Goal: Transaction & Acquisition: Purchase product/service

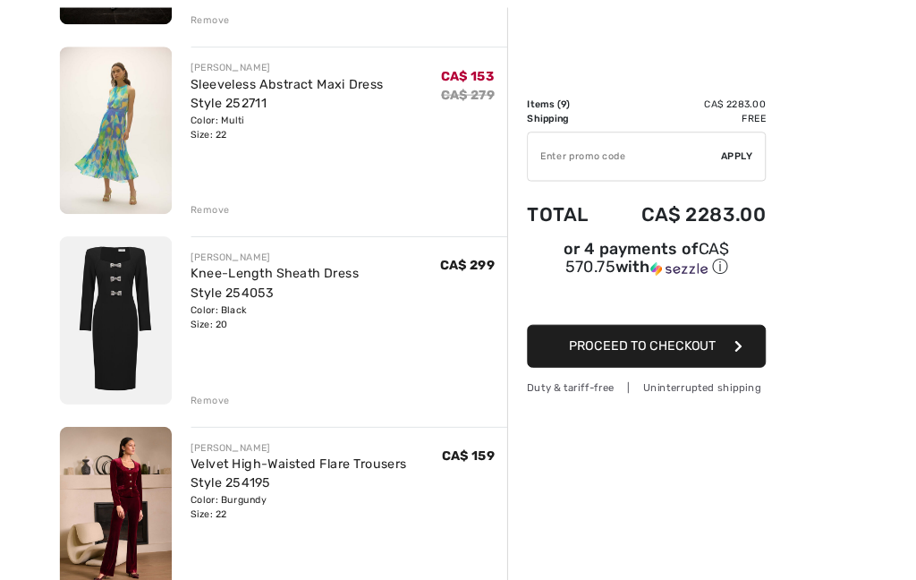
scroll to position [1108, 0]
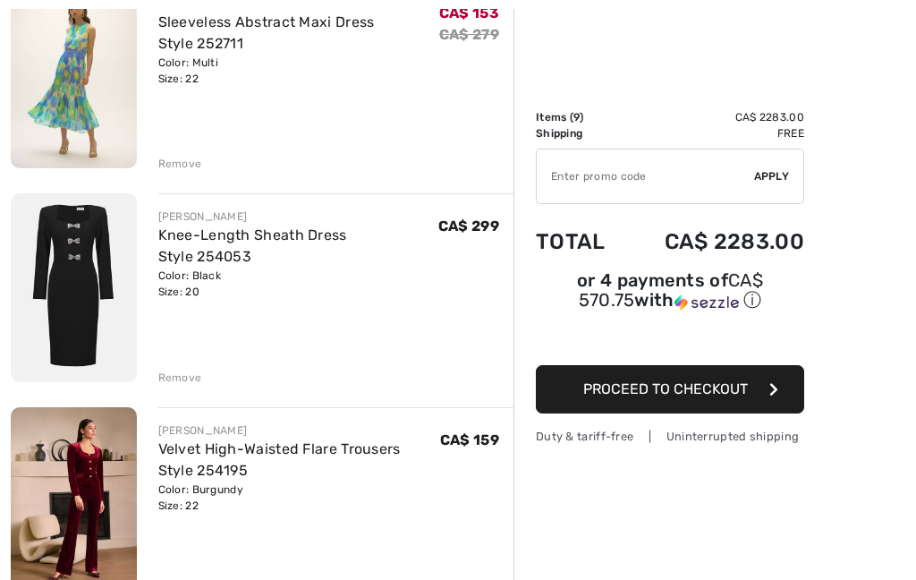
click at [185, 392] on div "JOSEPH RIBKOFF Maxi Sheath Dress Style 254082 Color: Royal Sapphire 163 Size: 1…" at bounding box center [262, 329] width 503 height 2406
click at [186, 379] on div "Remove" at bounding box center [180, 377] width 44 height 16
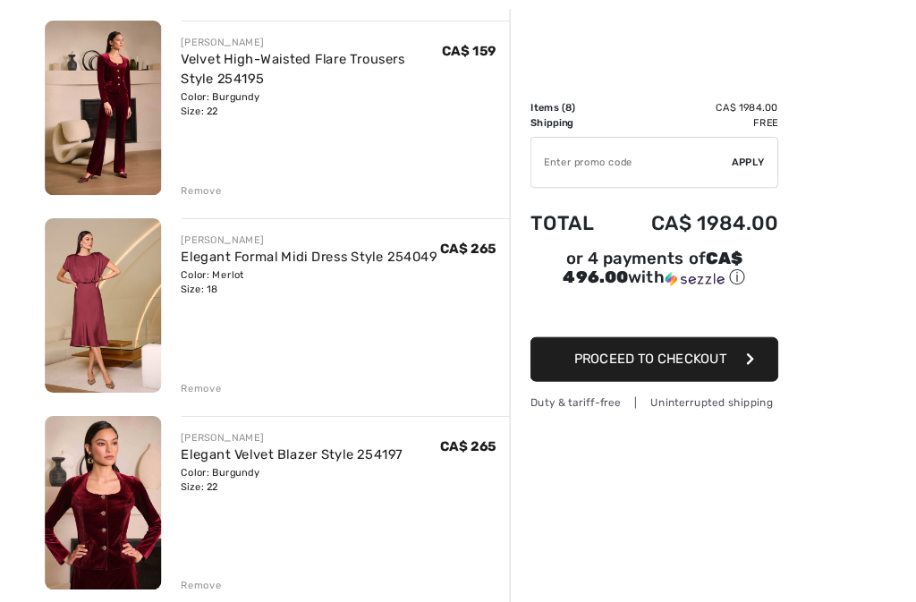
scroll to position [1280, 0]
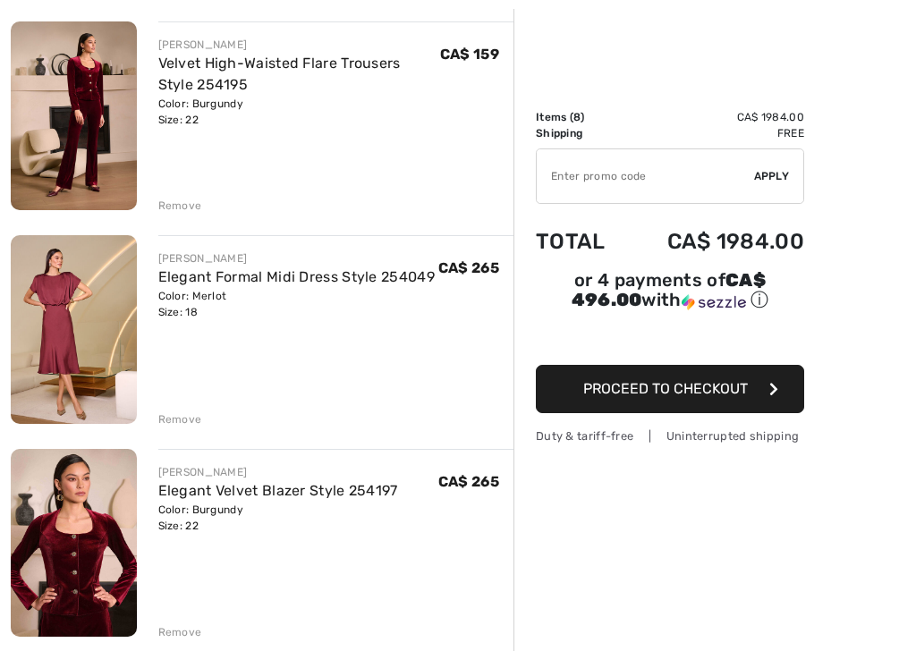
click at [169, 428] on div "JOSEPH RIBKOFF Maxi Sheath Dress Style 254082 Color: Royal Sapphire 163 Size: 1…" at bounding box center [262, 50] width 503 height 2192
click at [176, 426] on div "Remove" at bounding box center [180, 419] width 44 height 16
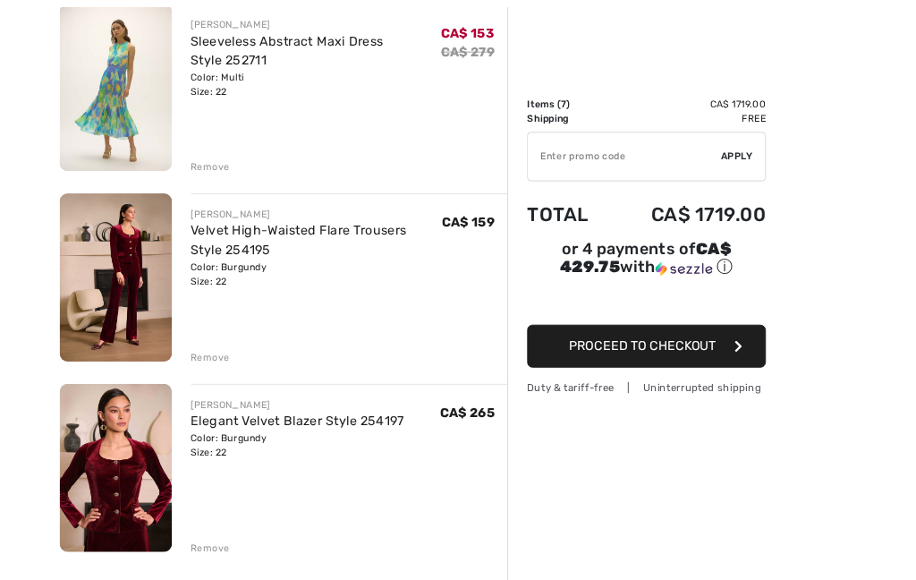
scroll to position [1142, 0]
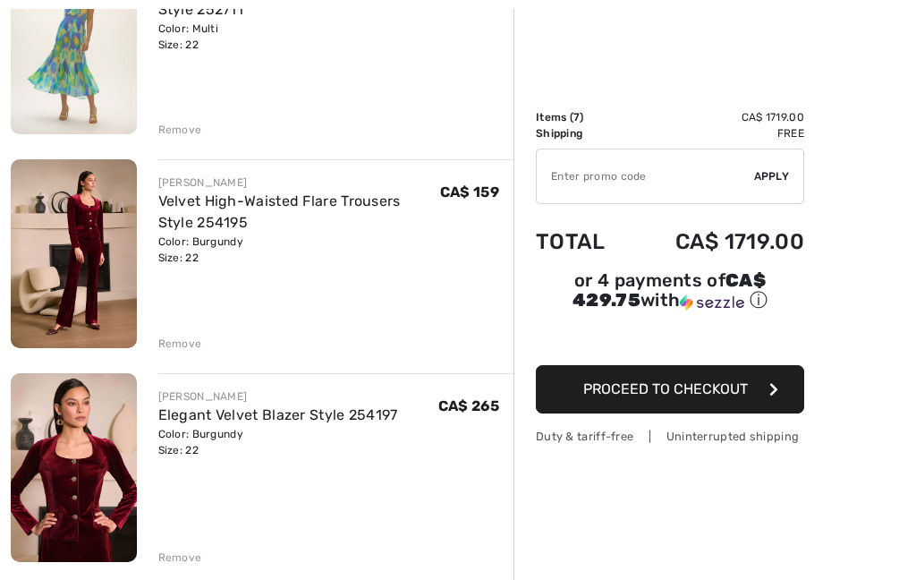
click at [88, 256] on img at bounding box center [74, 253] width 126 height 189
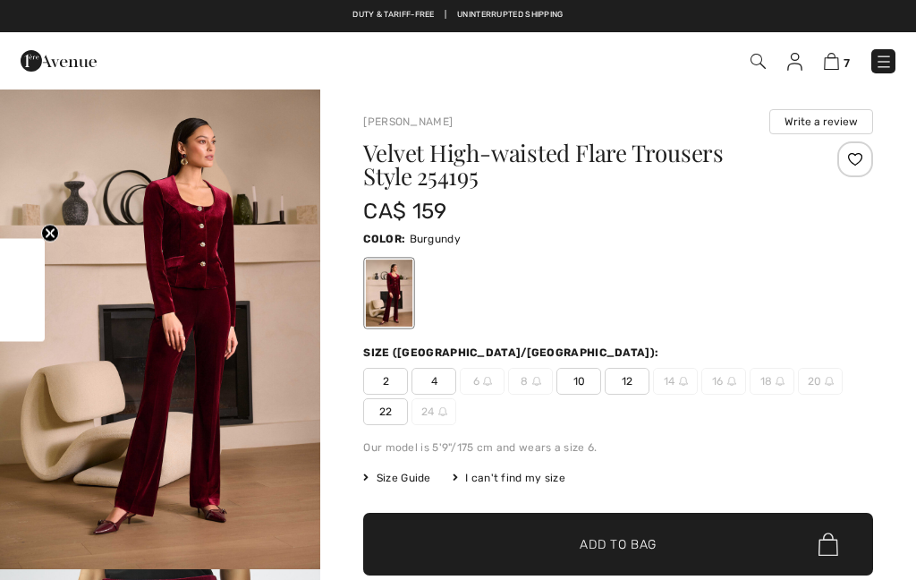
checkbox input "true"
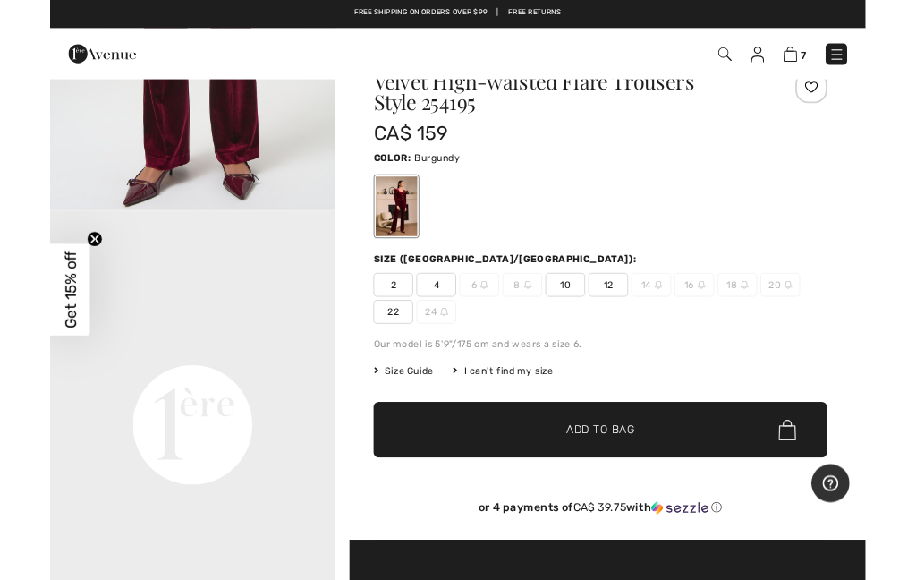
scroll to position [133, 0]
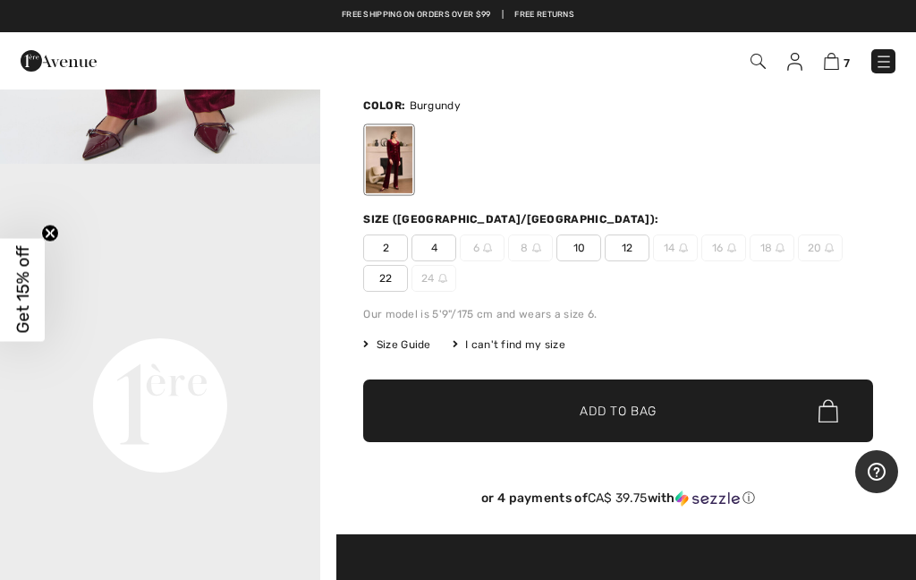
click at [419, 347] on span "Size Guide" at bounding box center [396, 344] width 67 height 16
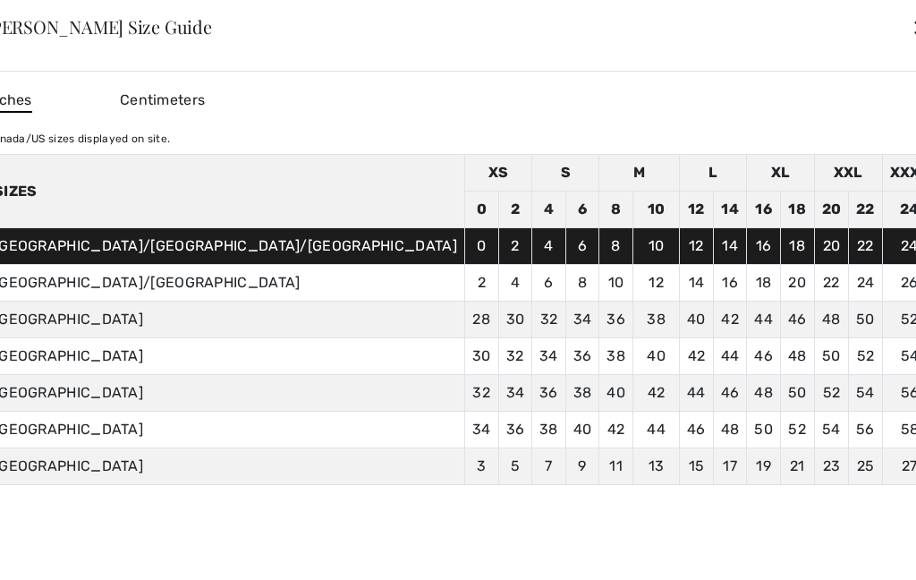
click at [565, 338] on td "34" at bounding box center [582, 319] width 34 height 37
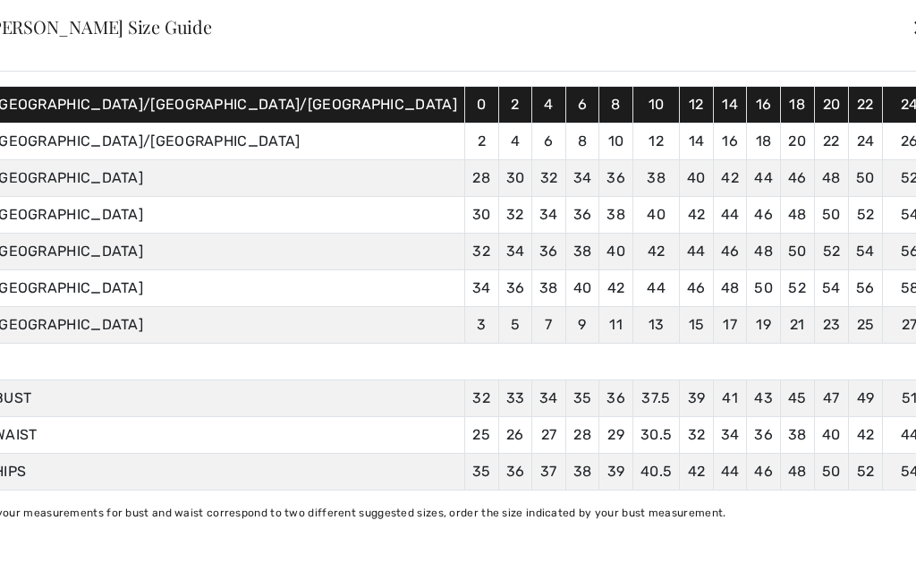
scroll to position [157, 0]
click at [911, 31] on div "✕" at bounding box center [920, 27] width 19 height 38
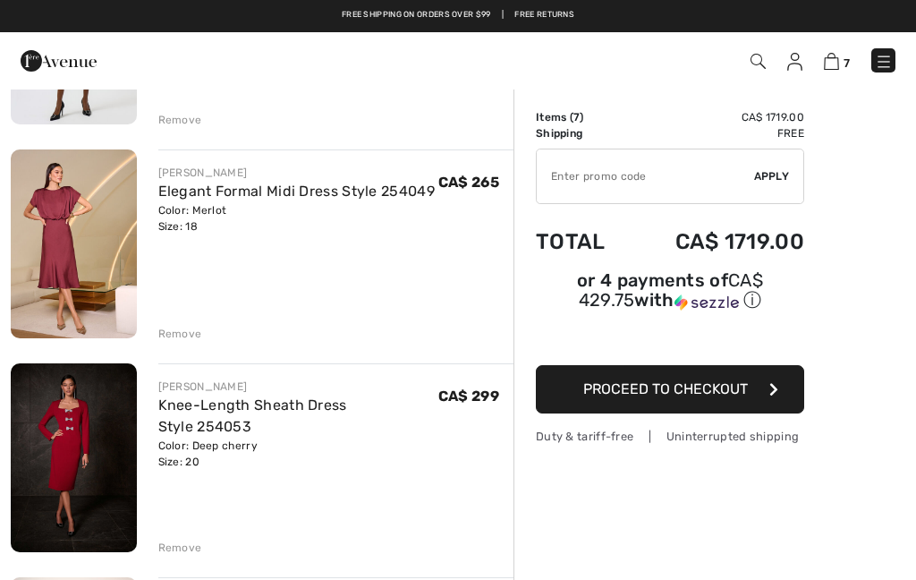
scroll to position [510, 0]
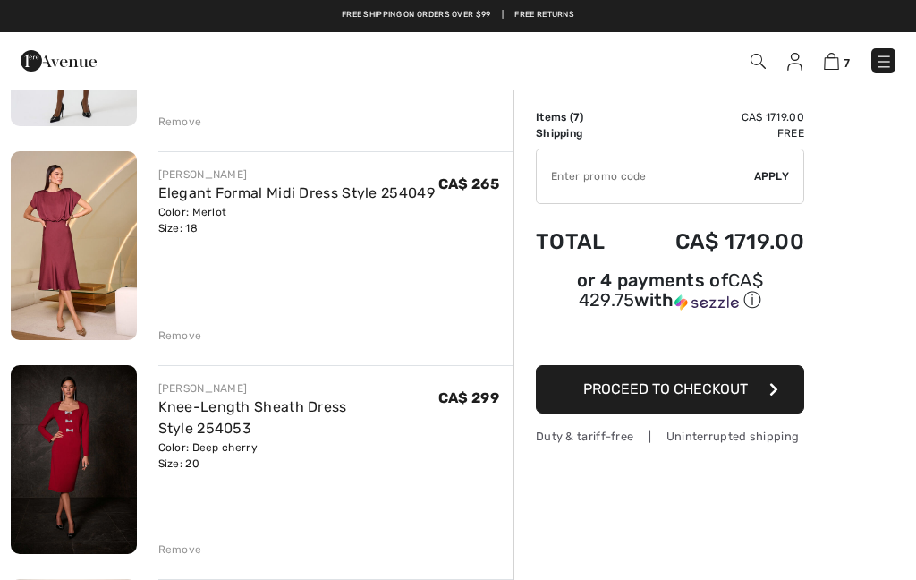
click at [166, 335] on div "Remove" at bounding box center [180, 335] width 44 height 16
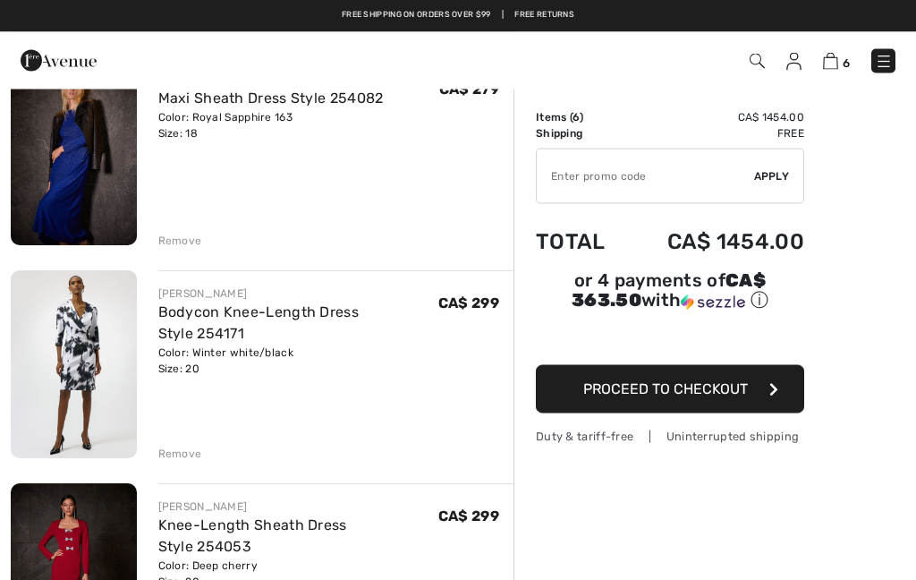
scroll to position [166, 0]
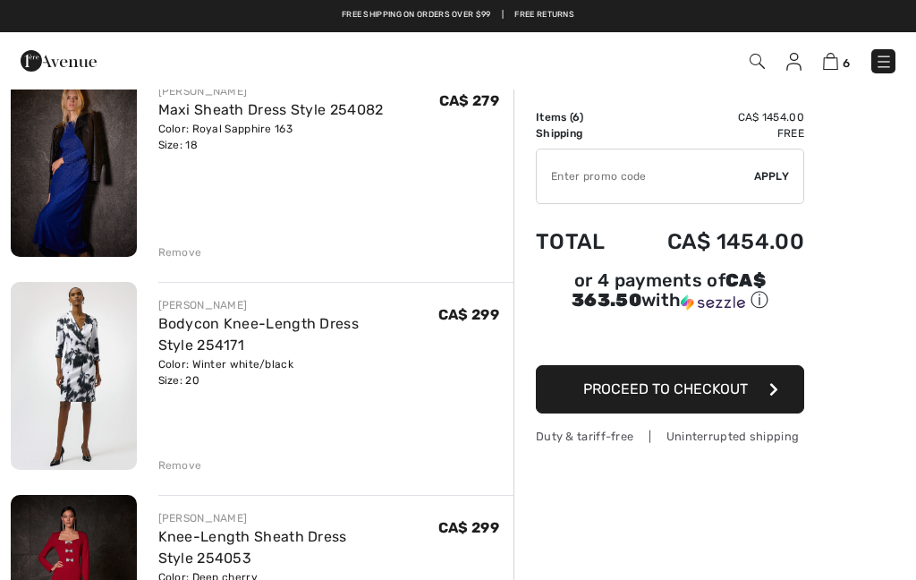
click at [170, 460] on div "Remove" at bounding box center [180, 465] width 44 height 16
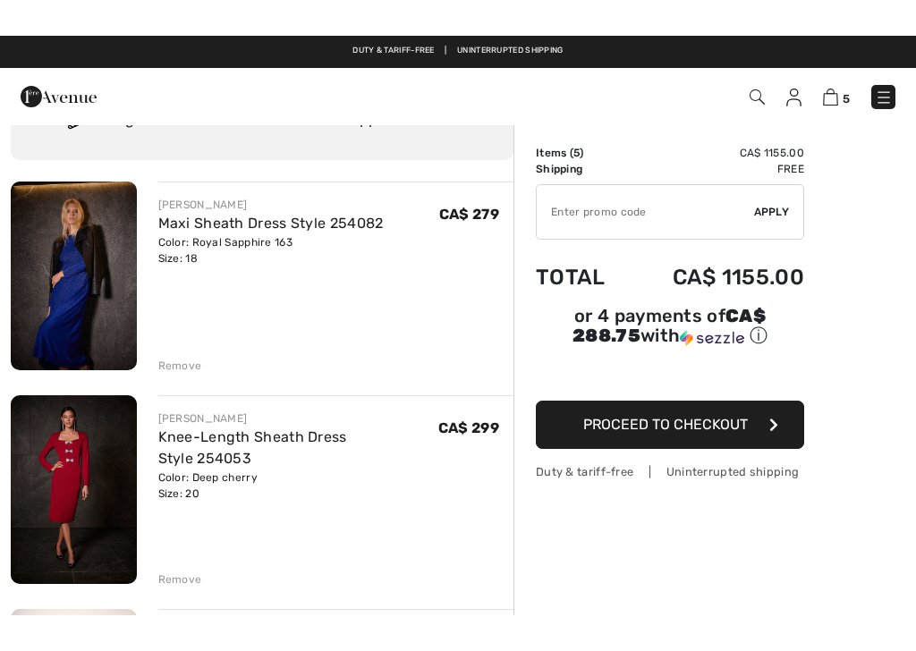
scroll to position [0, 0]
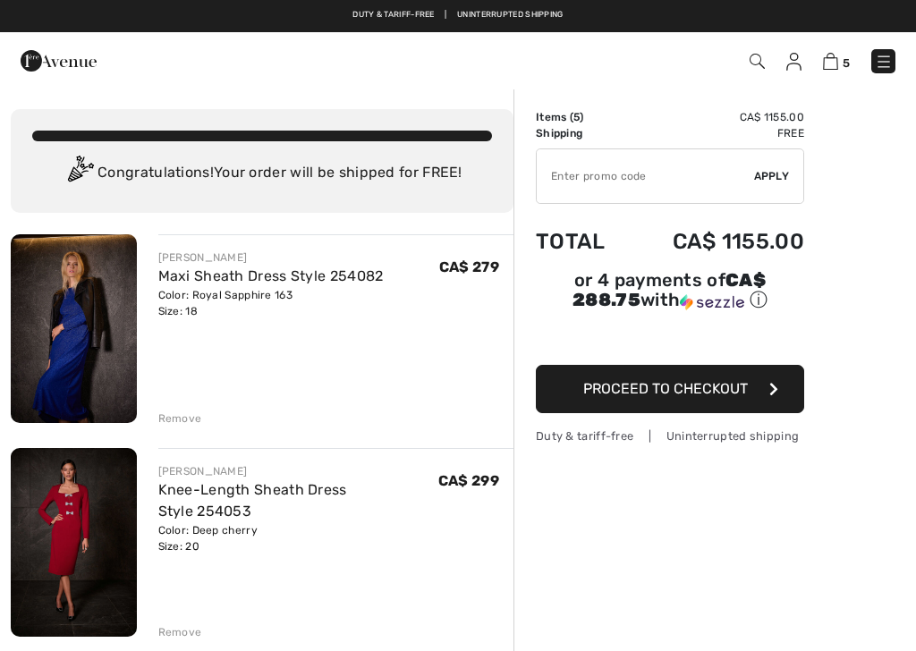
click at [177, 420] on div "Remove" at bounding box center [180, 419] width 44 height 16
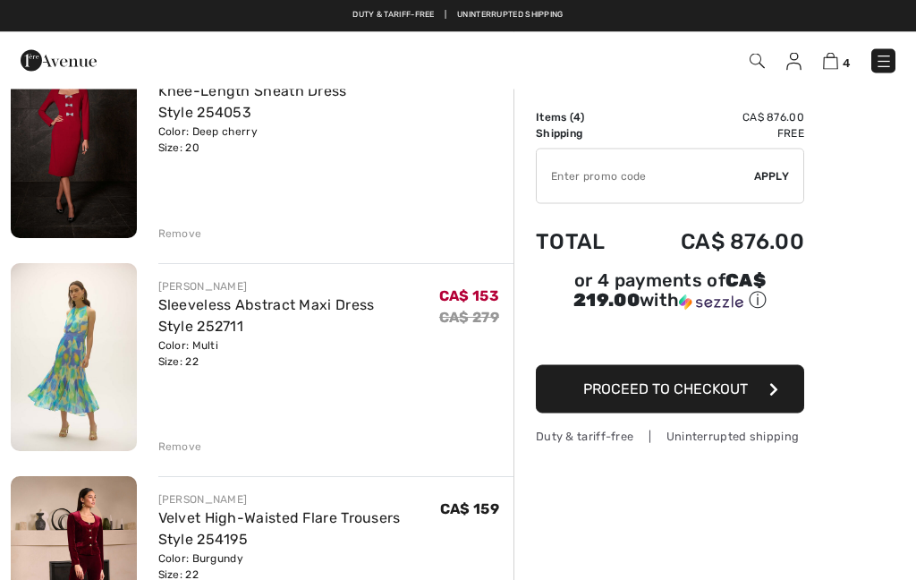
scroll to position [174, 0]
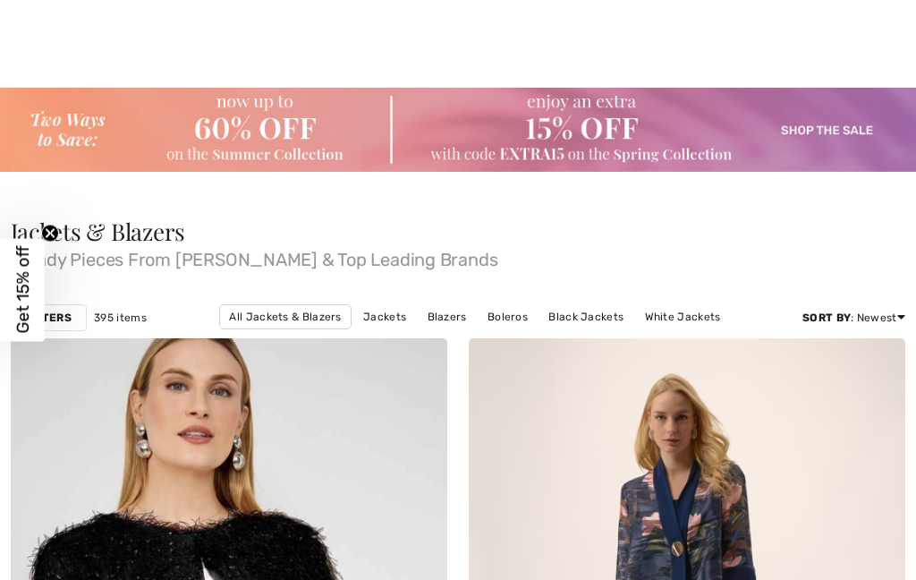
checkbox input "true"
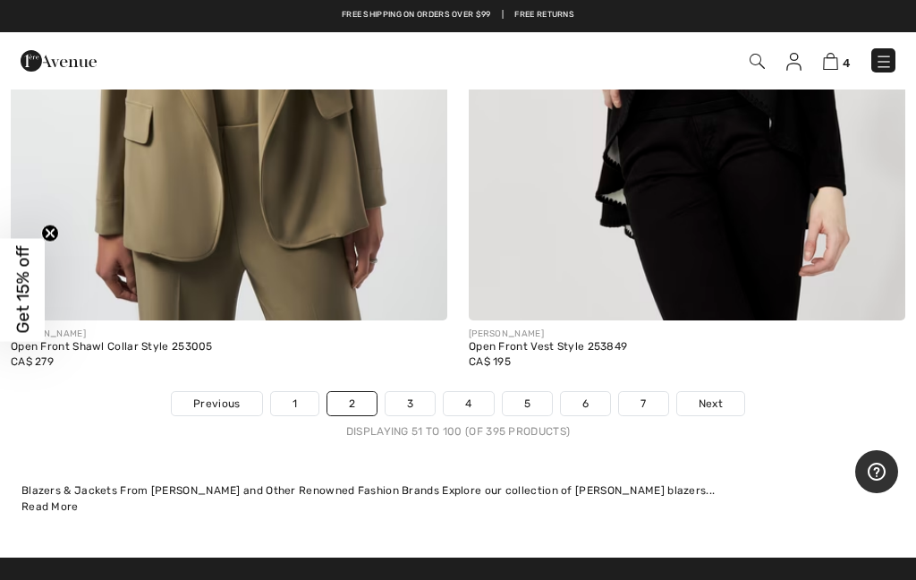
scroll to position [19027, 0]
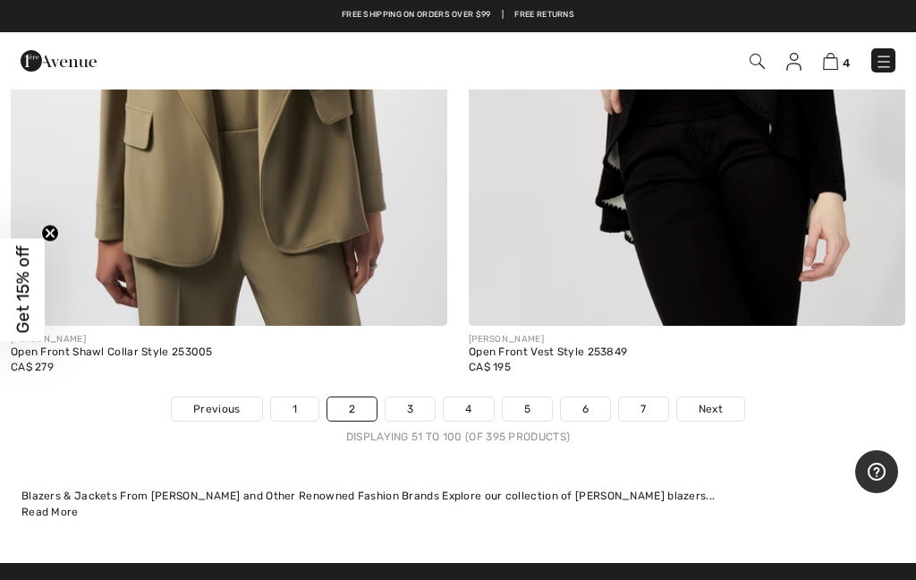
click at [412, 397] on link "3" at bounding box center [409, 408] width 49 height 23
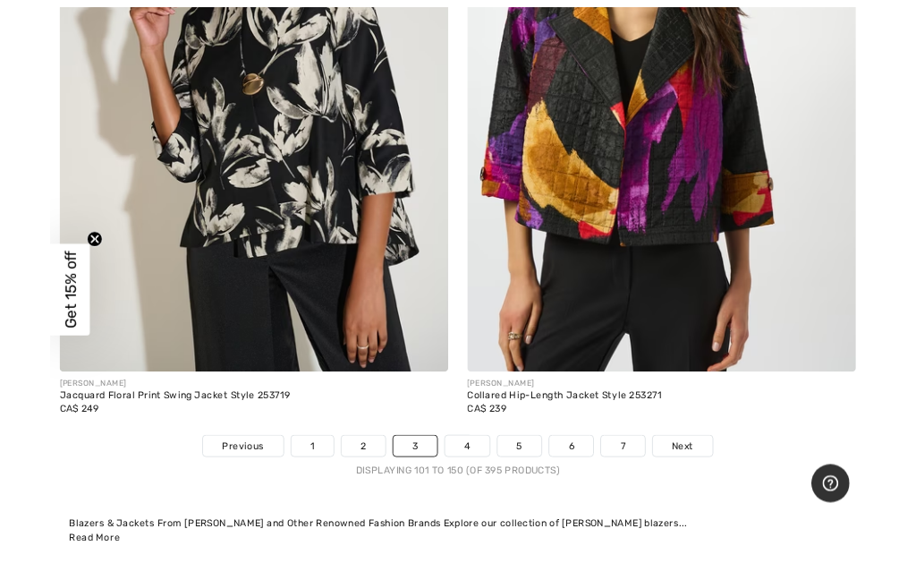
scroll to position [18860, 0]
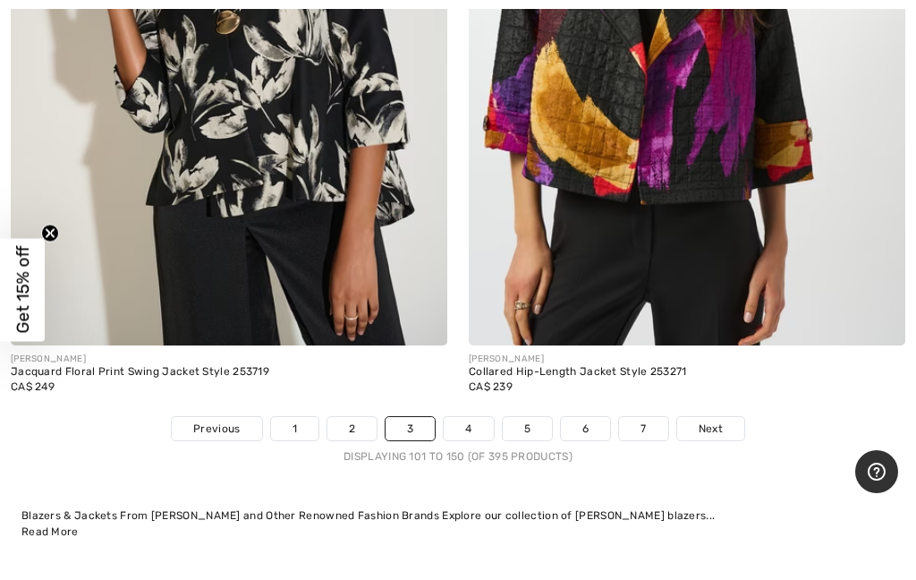
click at [477, 417] on link "4" at bounding box center [468, 428] width 49 height 23
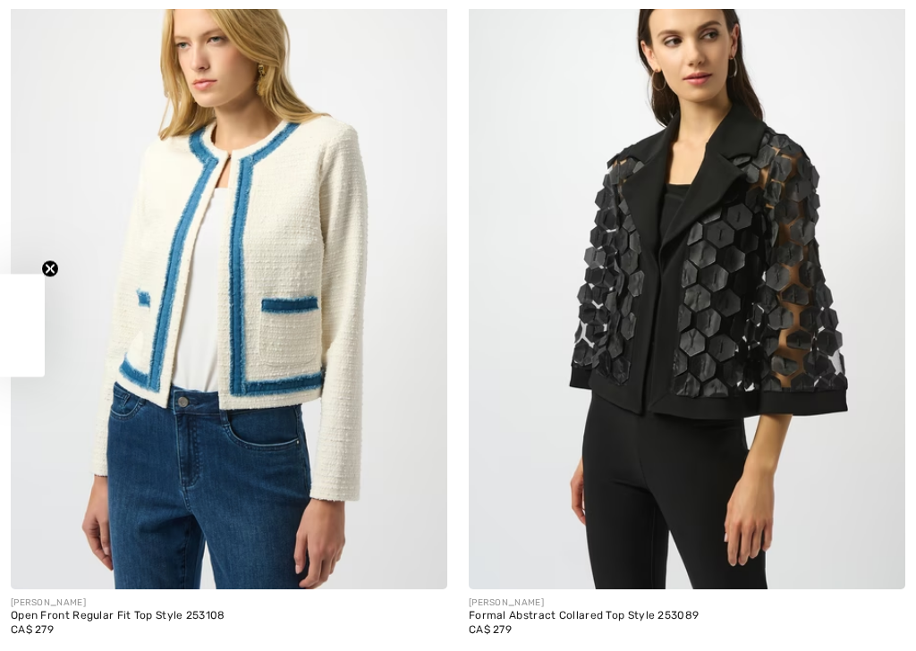
checkbox input "true"
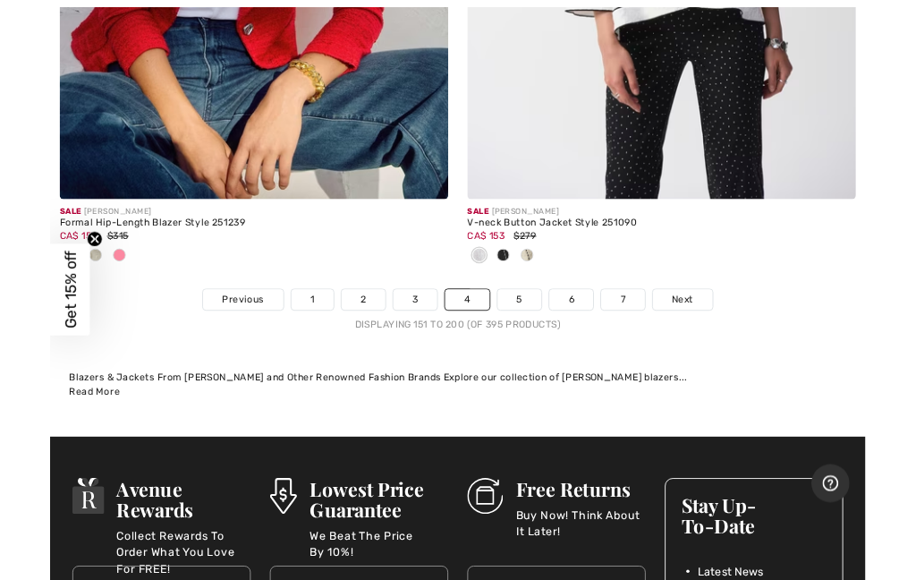
scroll to position [19231, 0]
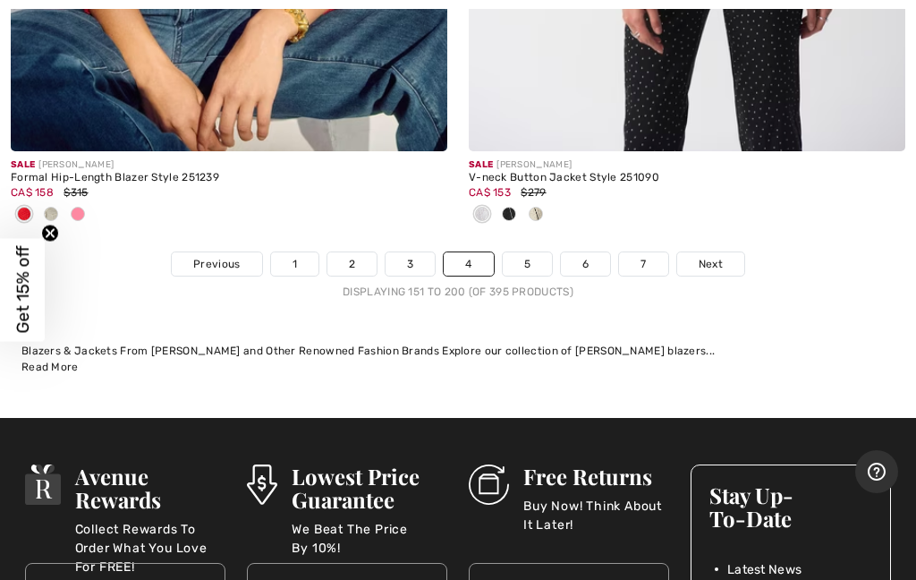
click at [530, 252] on link "5" at bounding box center [527, 263] width 49 height 23
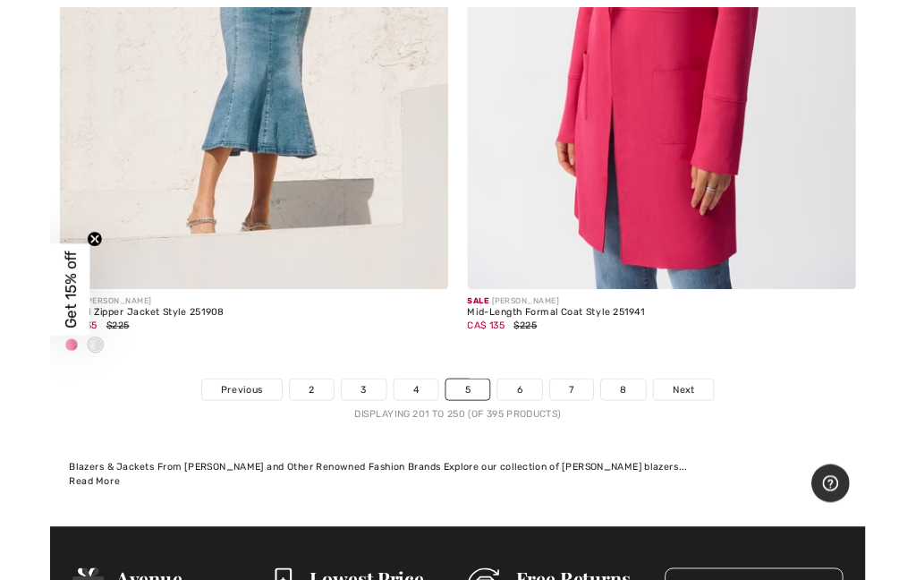
scroll to position [19160, 0]
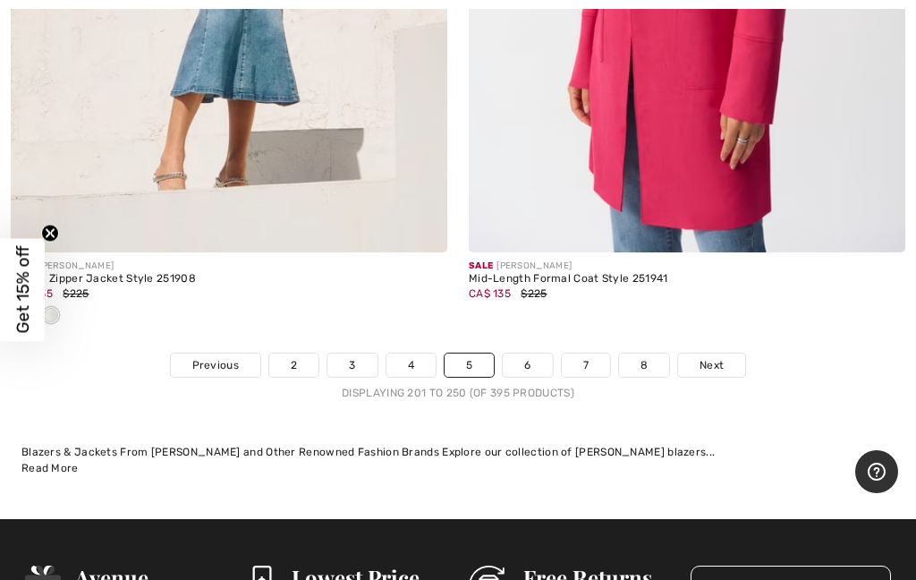
click at [534, 353] on link "6" at bounding box center [527, 364] width 49 height 23
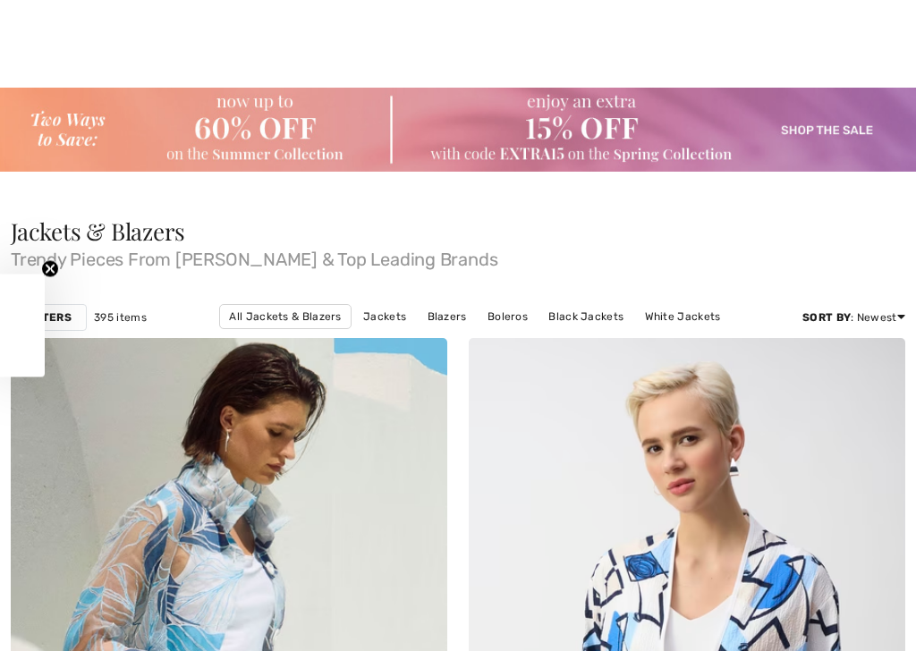
checkbox input "true"
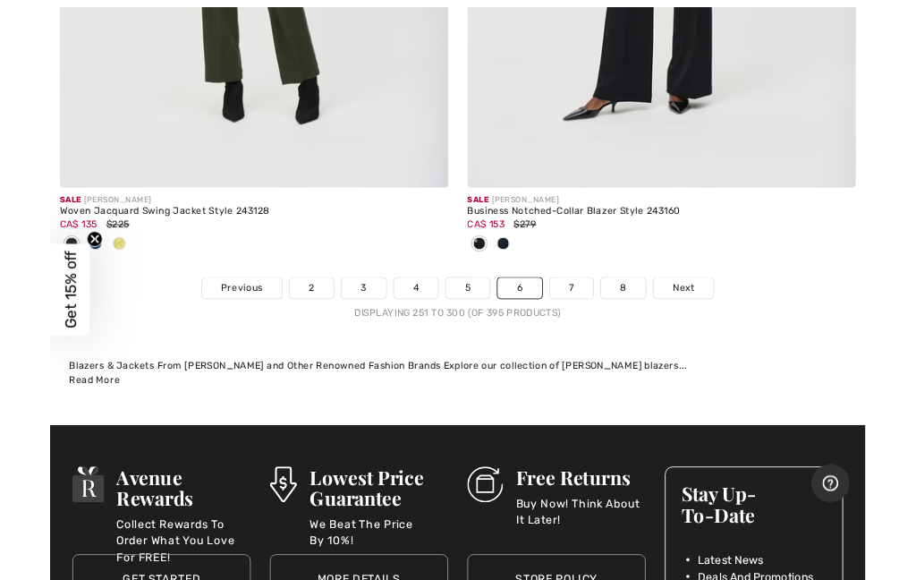
scroll to position [19096, 0]
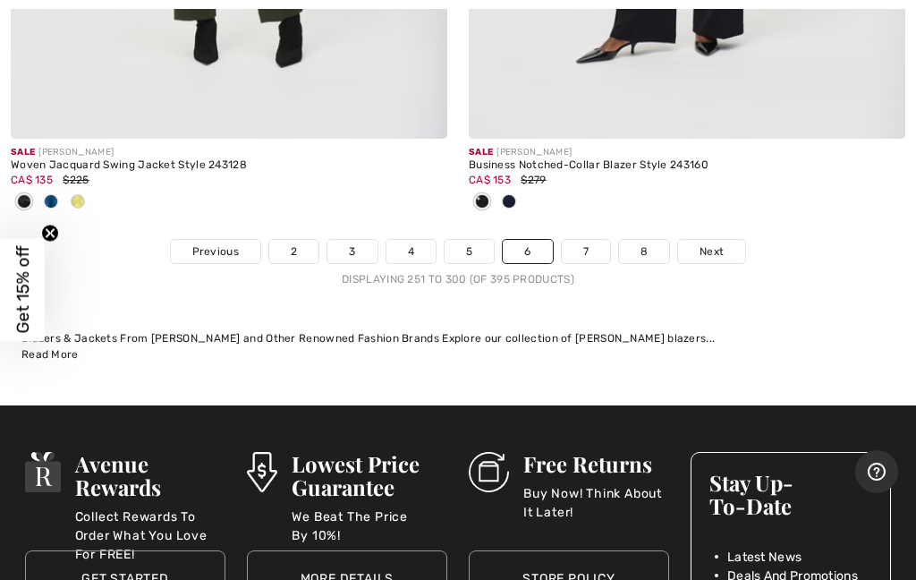
click at [593, 241] on link "7" at bounding box center [586, 251] width 48 height 23
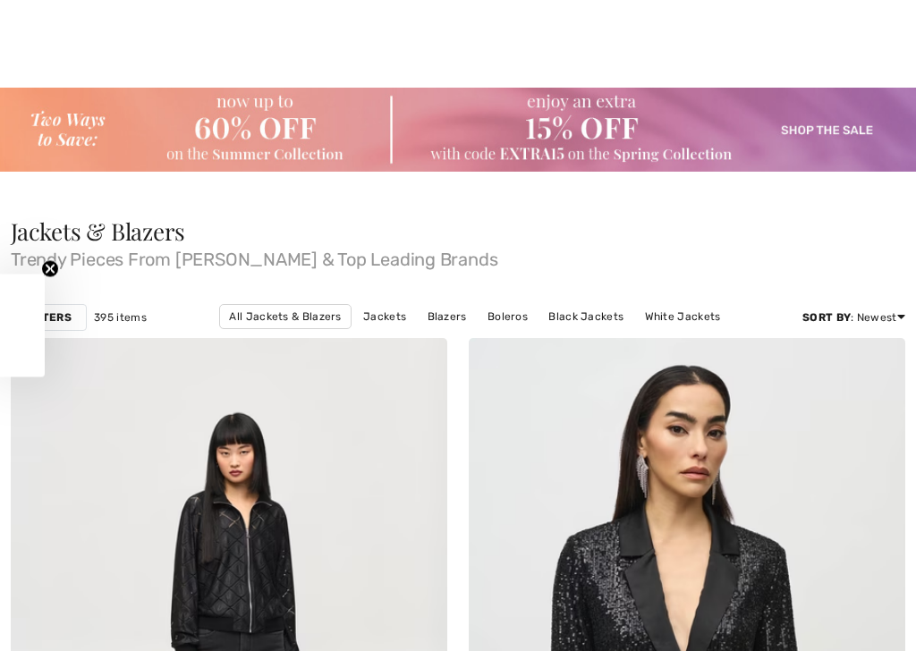
scroll to position [949, 0]
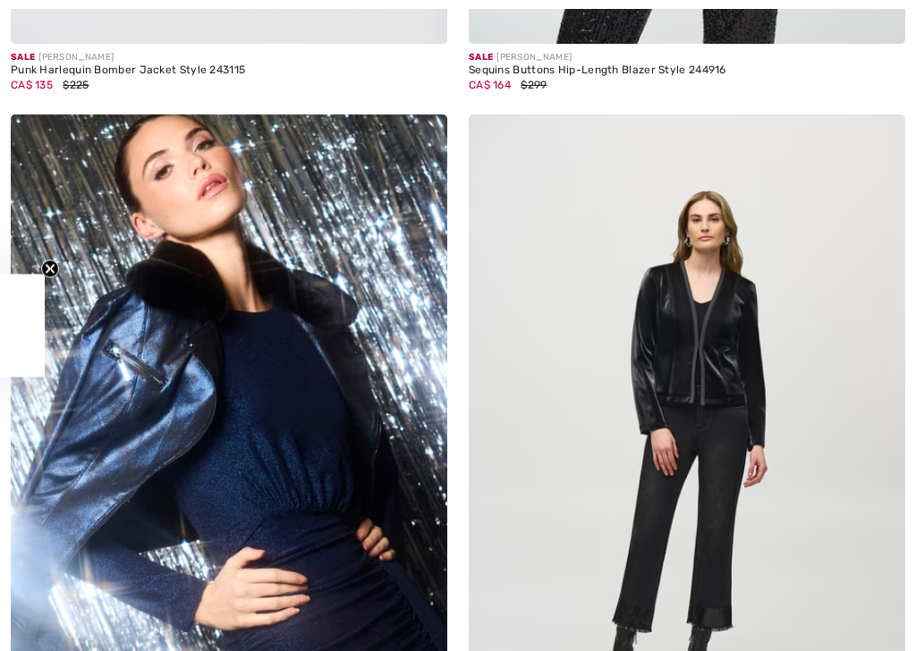
checkbox input "true"
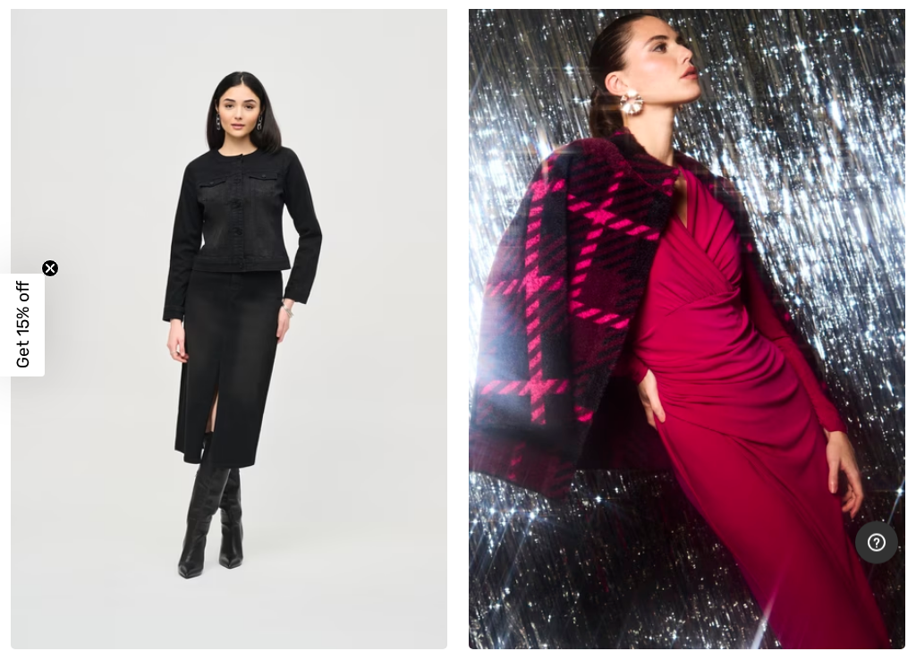
scroll to position [10121, 0]
click at [707, 285] on img at bounding box center [687, 322] width 436 height 655
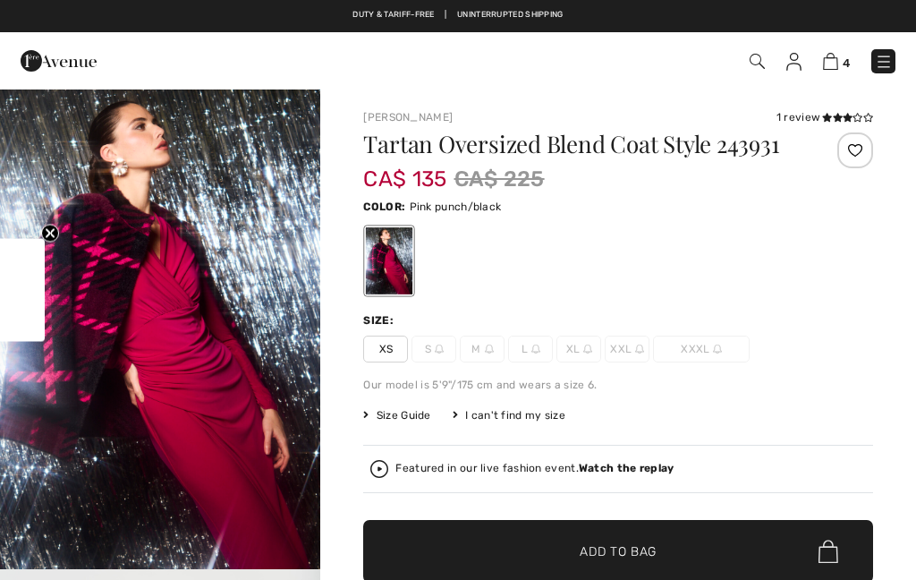
checkbox input "true"
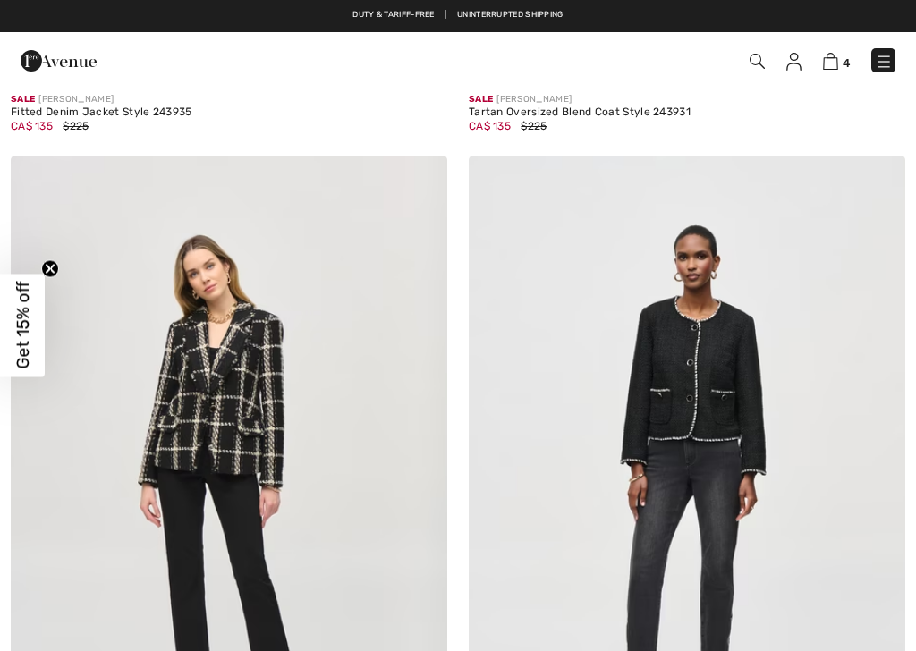
checkbox input "true"
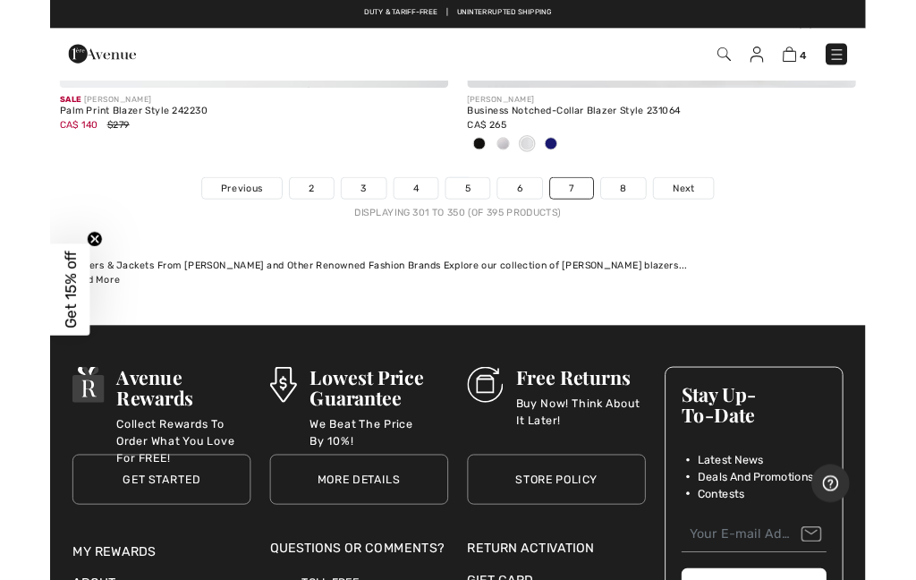
scroll to position [19126, 0]
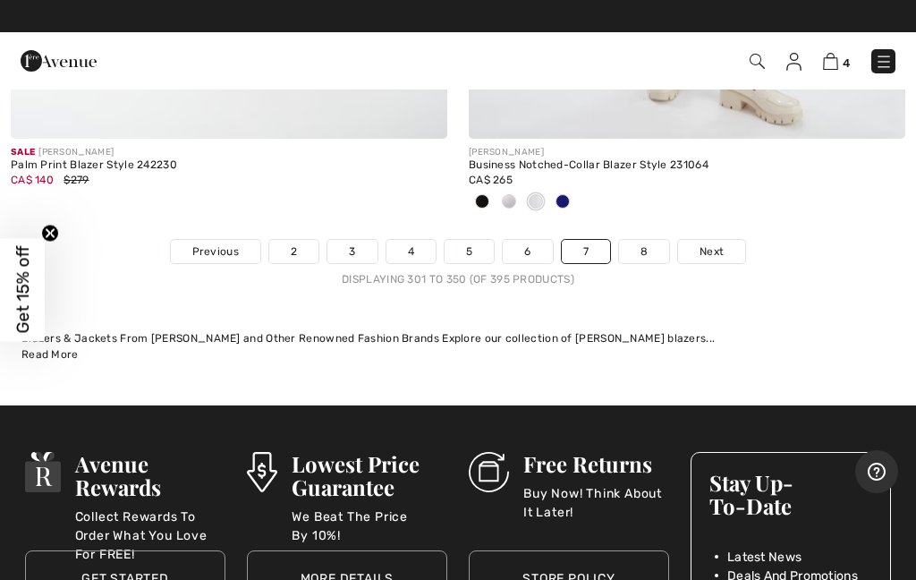
click at [645, 242] on link "8" at bounding box center [644, 251] width 50 height 23
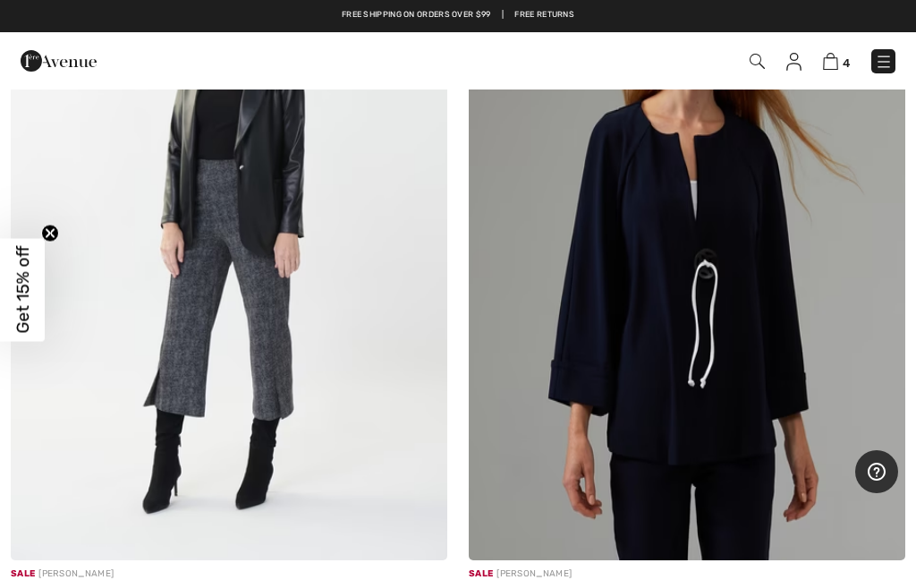
scroll to position [16351, 0]
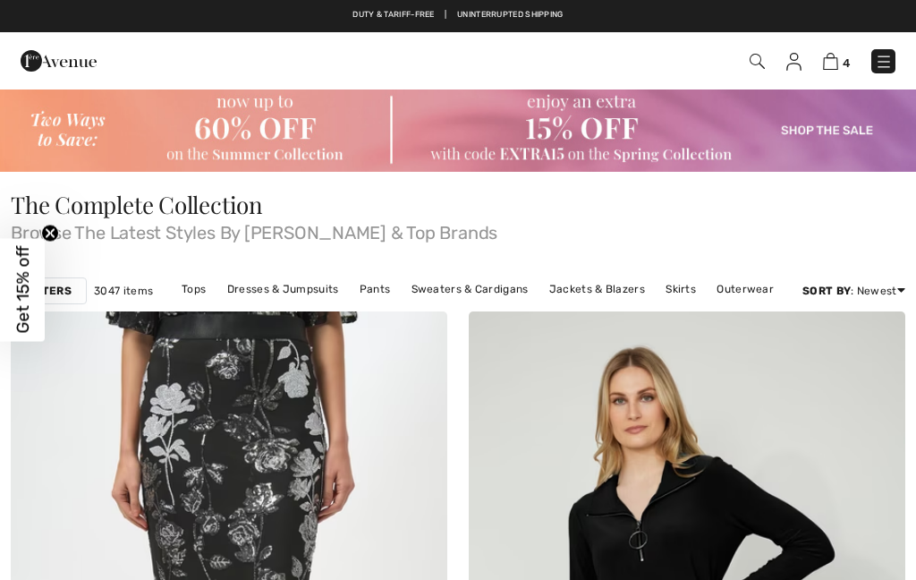
checkbox input "true"
click at [666, 298] on link "Skirts" at bounding box center [680, 288] width 48 height 23
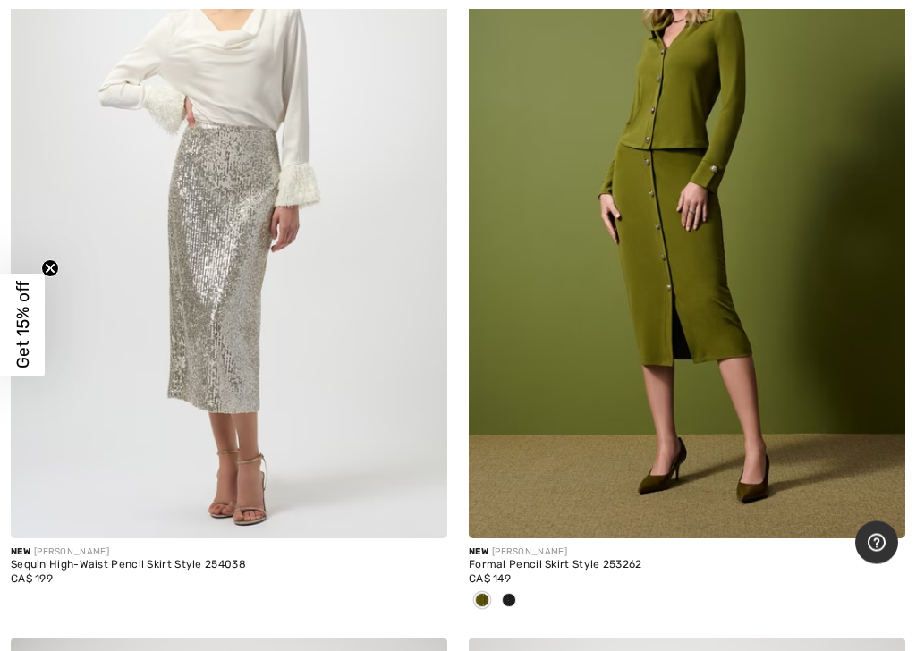
scroll to position [5042, 0]
click at [678, 292] on img at bounding box center [687, 210] width 436 height 655
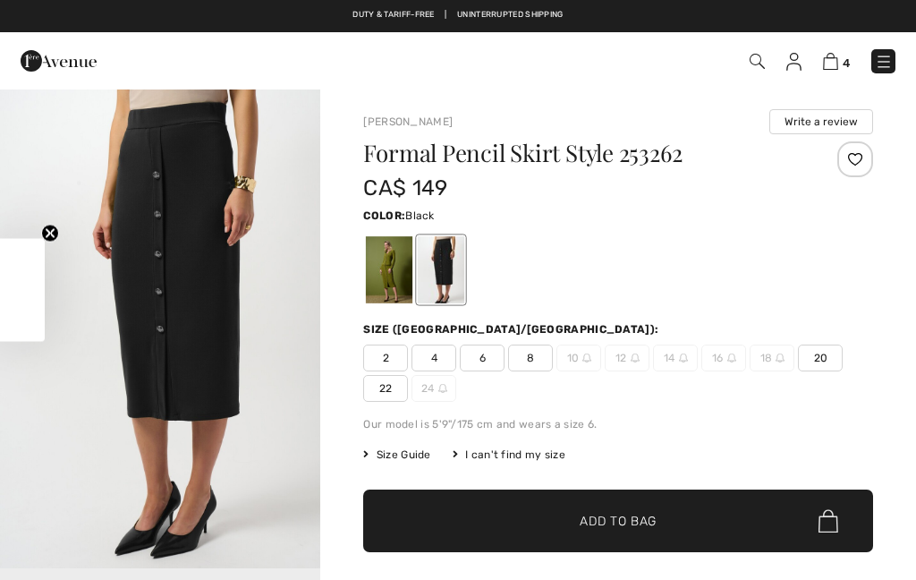
checkbox input "true"
click at [383, 270] on div at bounding box center [389, 269] width 47 height 67
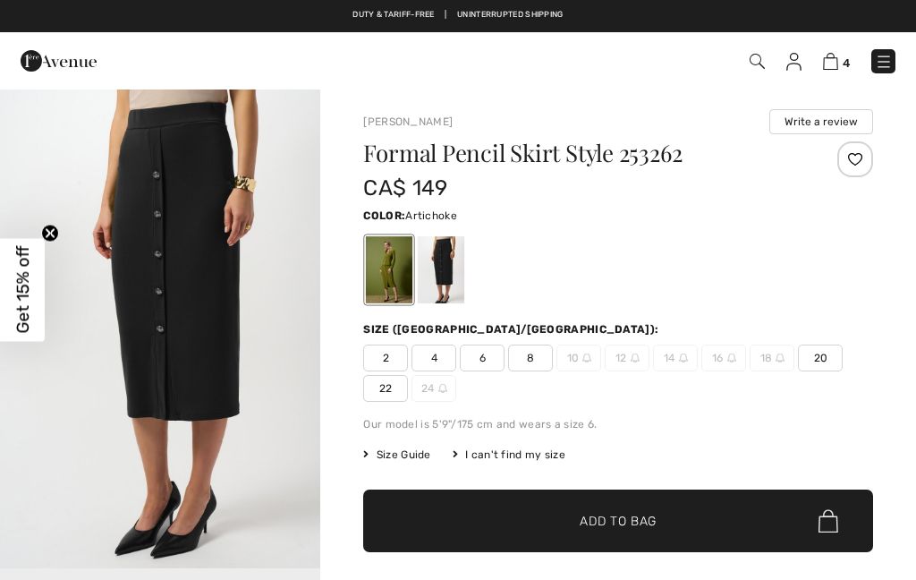
click at [401, 267] on div at bounding box center [389, 269] width 47 height 67
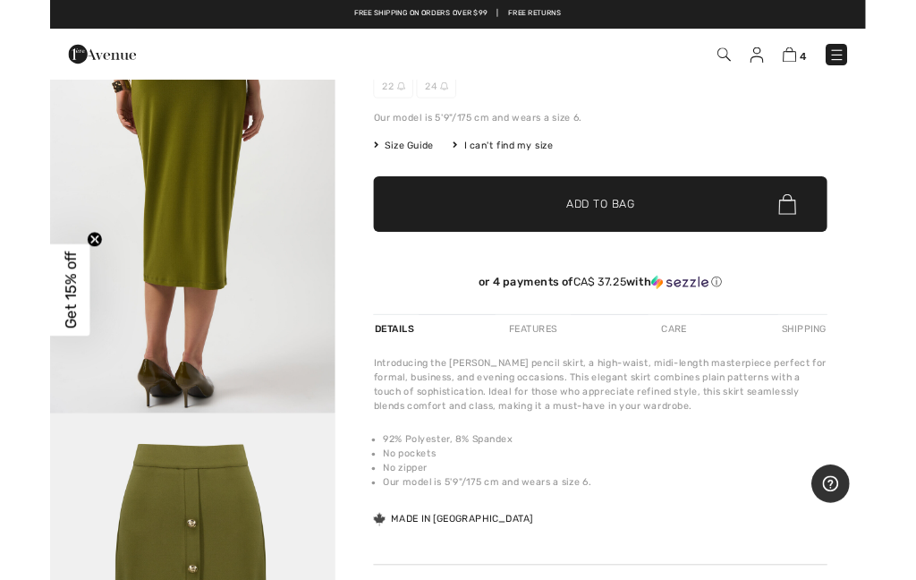
scroll to position [1761, 0]
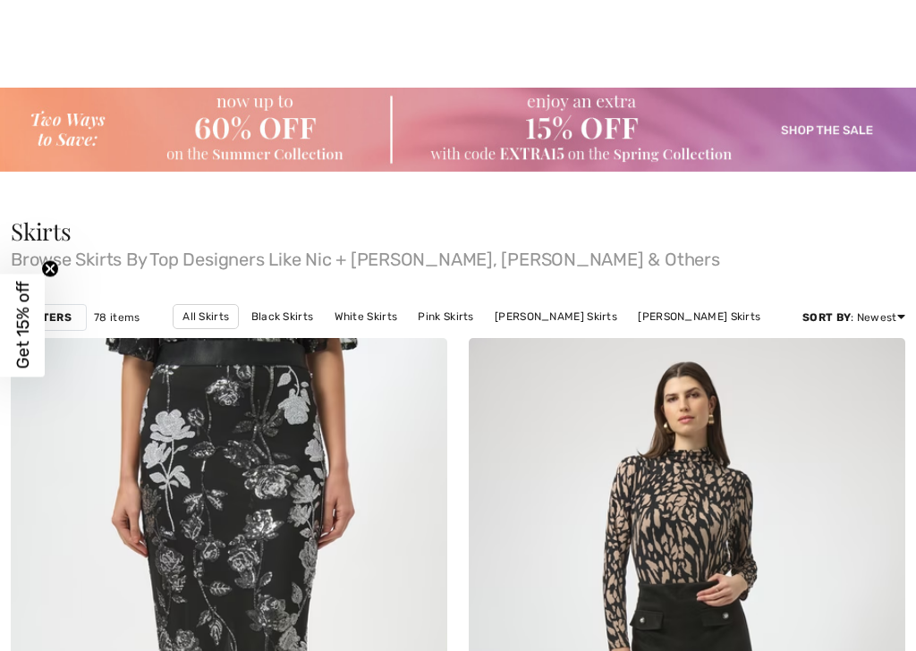
checkbox input "true"
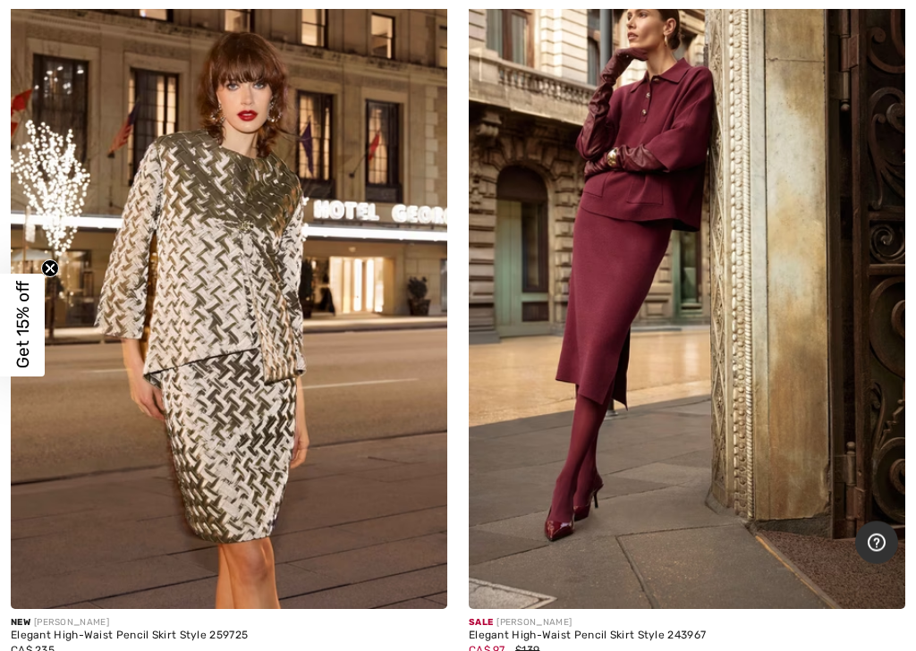
scroll to position [6449, 0]
click at [622, 303] on img at bounding box center [687, 281] width 436 height 655
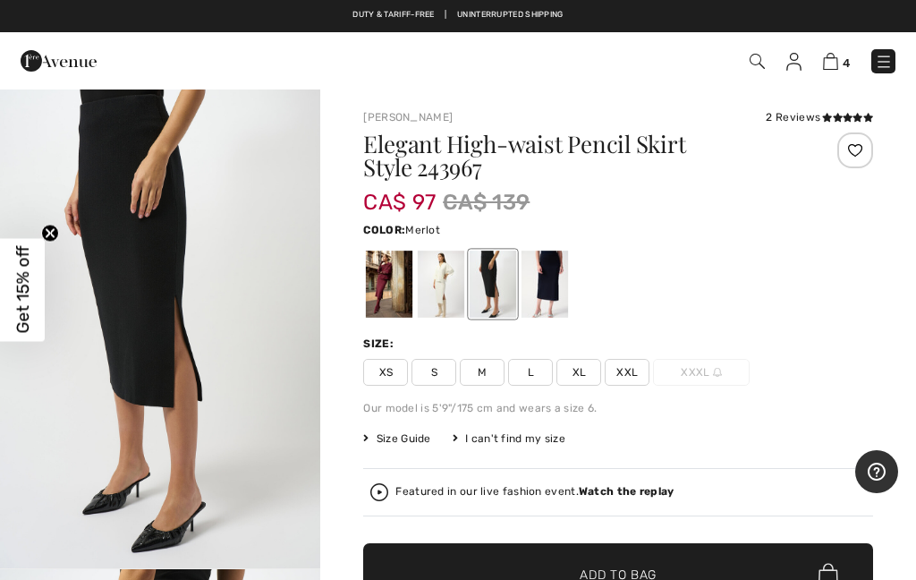
click at [394, 280] on div at bounding box center [389, 283] width 47 height 67
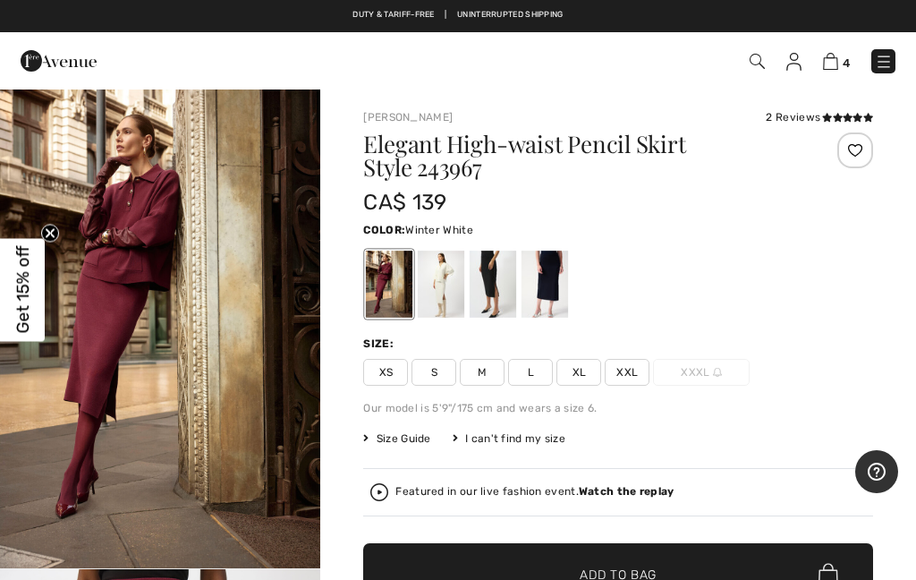
click at [438, 292] on div at bounding box center [441, 283] width 47 height 67
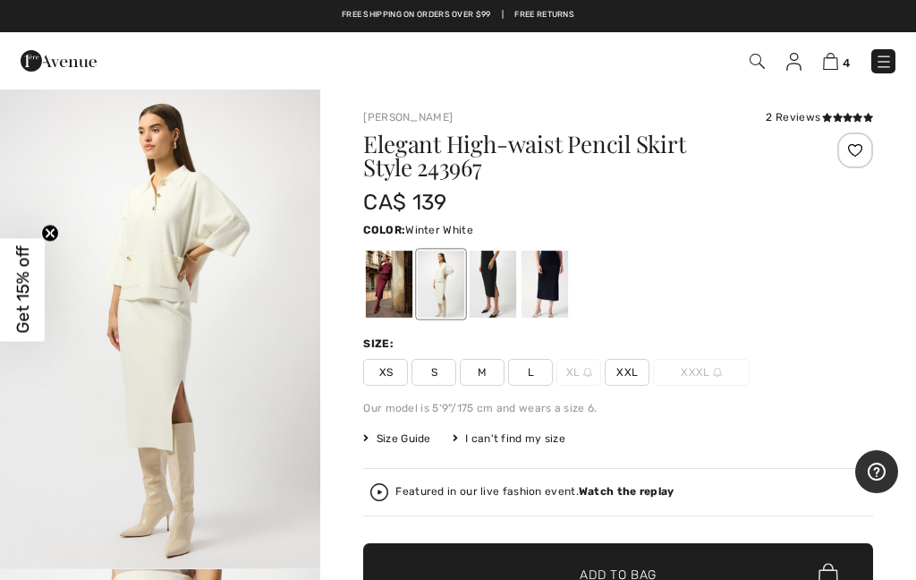
click at [497, 289] on div at bounding box center [493, 283] width 47 height 67
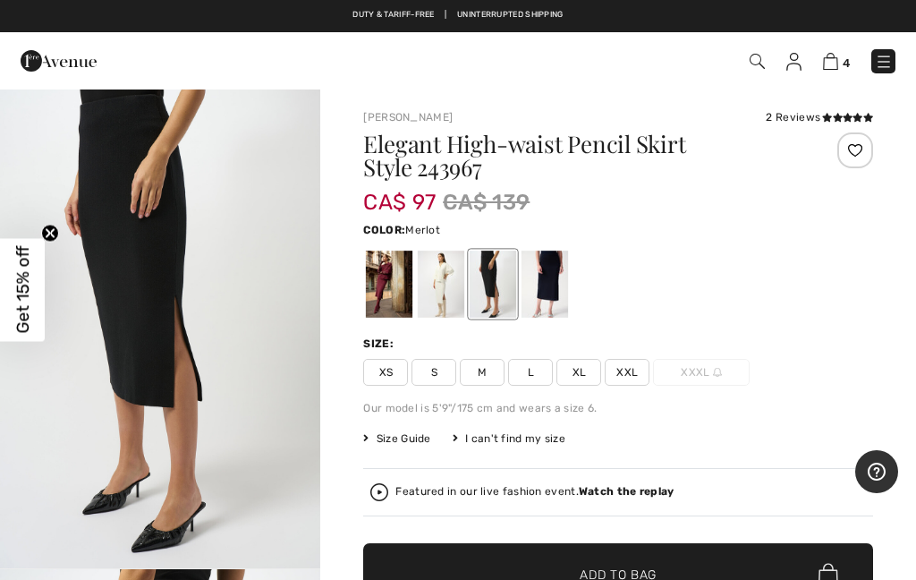
click at [394, 274] on div at bounding box center [389, 283] width 47 height 67
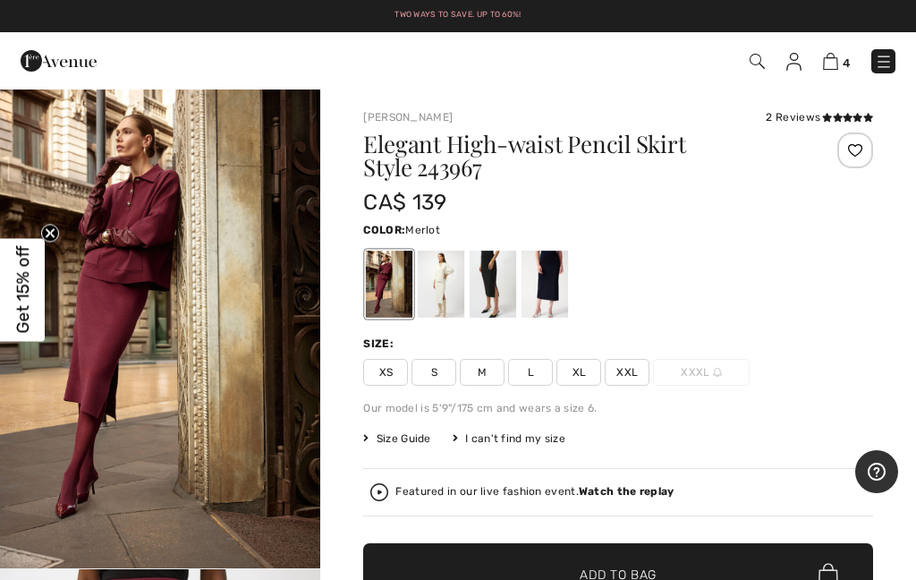
click at [636, 368] on span "XXL" at bounding box center [627, 372] width 45 height 27
click at [607, 573] on span "Add to Bag" at bounding box center [618, 574] width 77 height 19
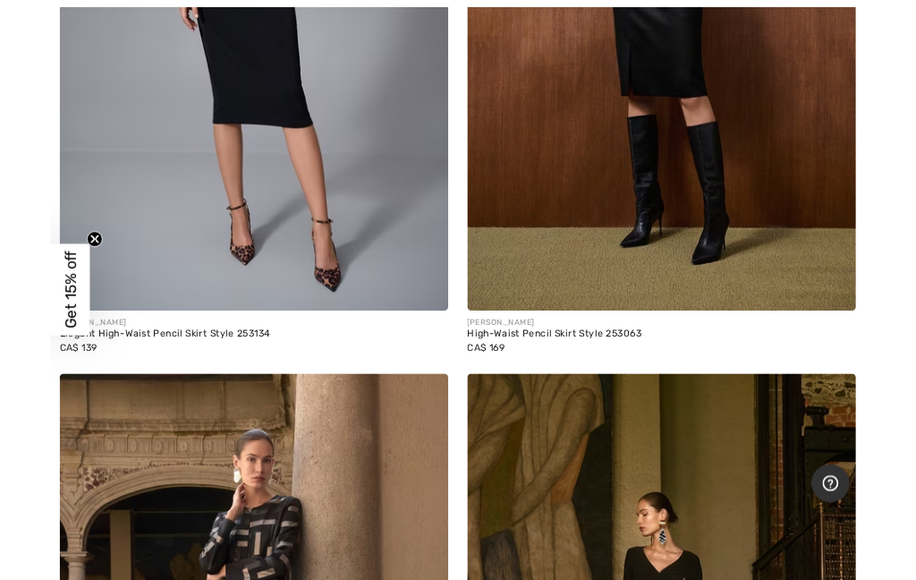
scroll to position [9894, 0]
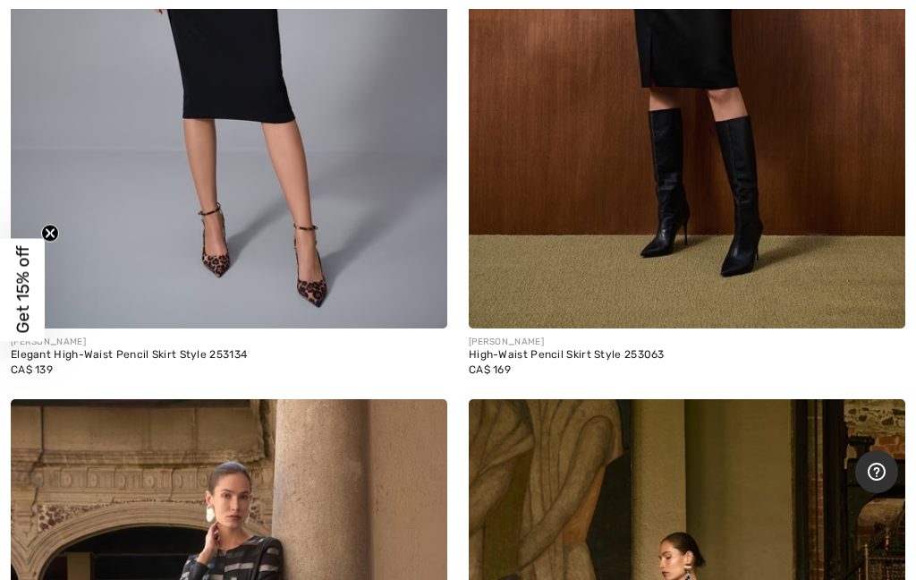
click at [229, 100] on img at bounding box center [229, 1] width 436 height 655
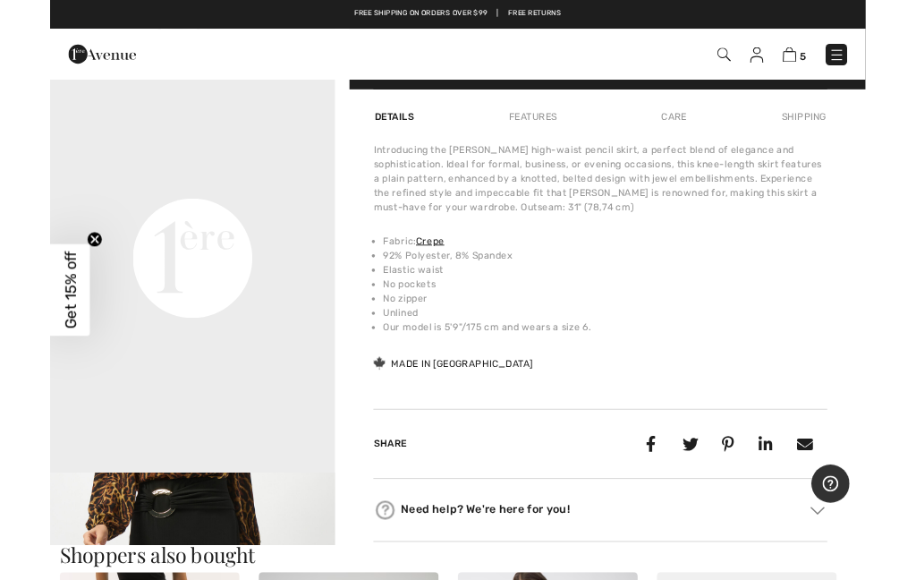
scroll to position [1071, 0]
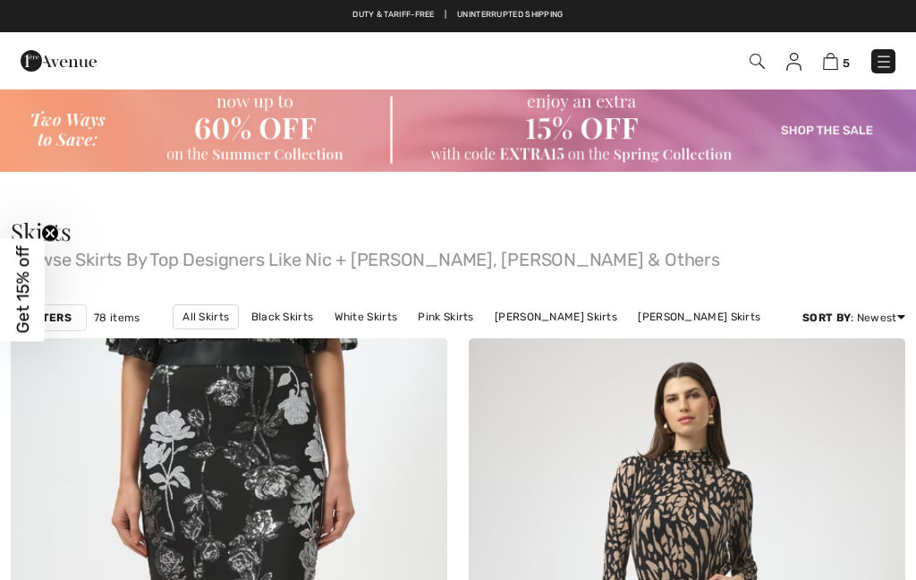
checkbox input "true"
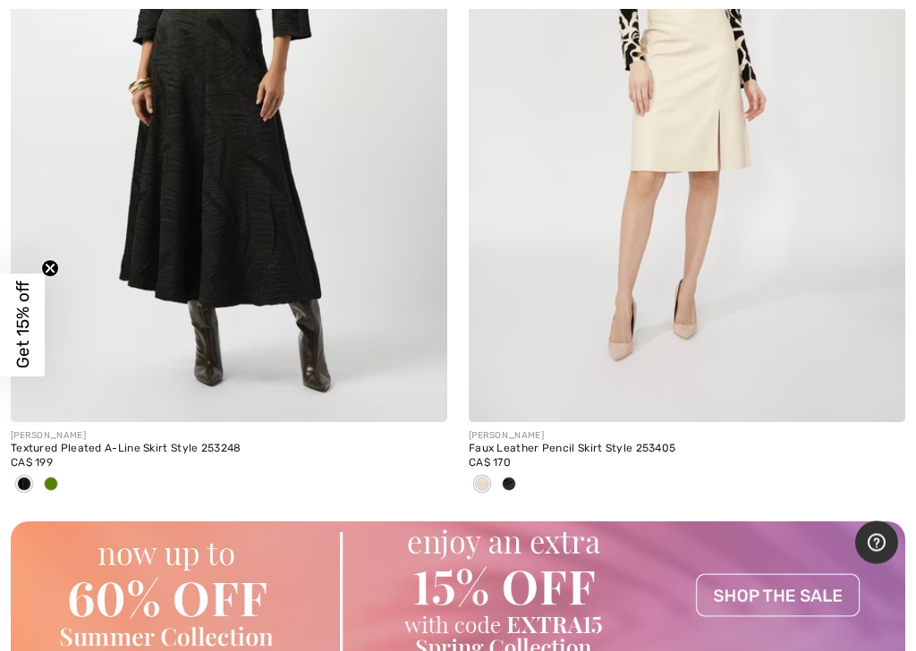
scroll to position [8872, 0]
click at [229, 246] on img at bounding box center [229, 94] width 436 height 655
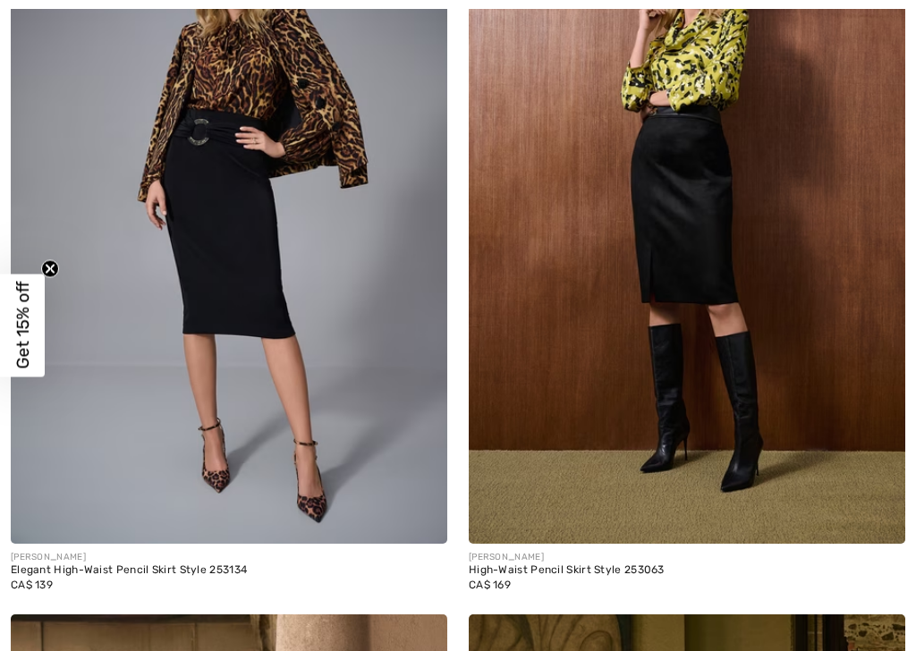
checkbox input "true"
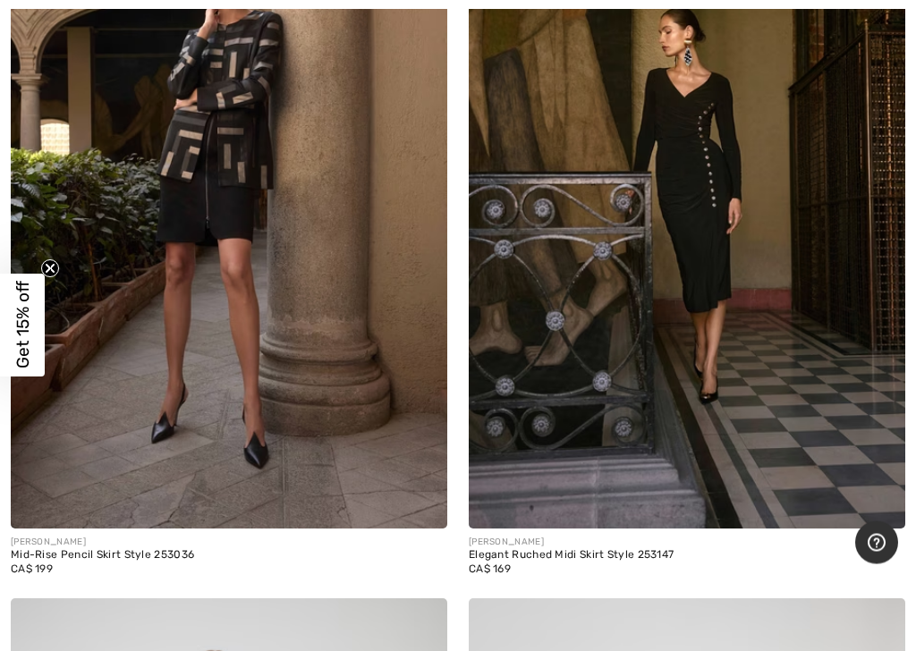
scroll to position [10419, 0]
click at [702, 209] on img at bounding box center [687, 201] width 436 height 655
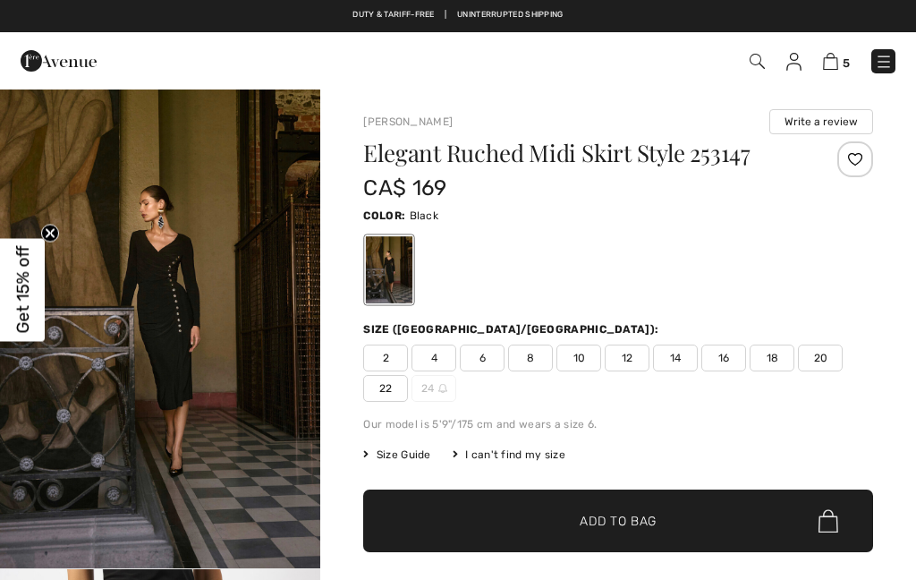
click at [827, 364] on span "20" at bounding box center [820, 357] width 45 height 27
click at [623, 526] on span "Add to Bag" at bounding box center [618, 521] width 77 height 19
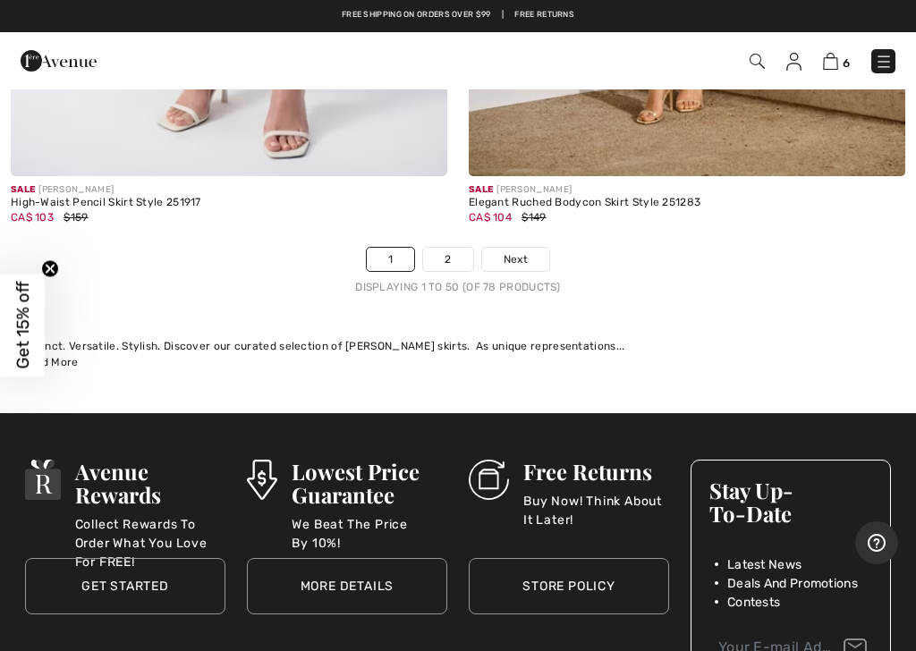
scroll to position [19136, 0]
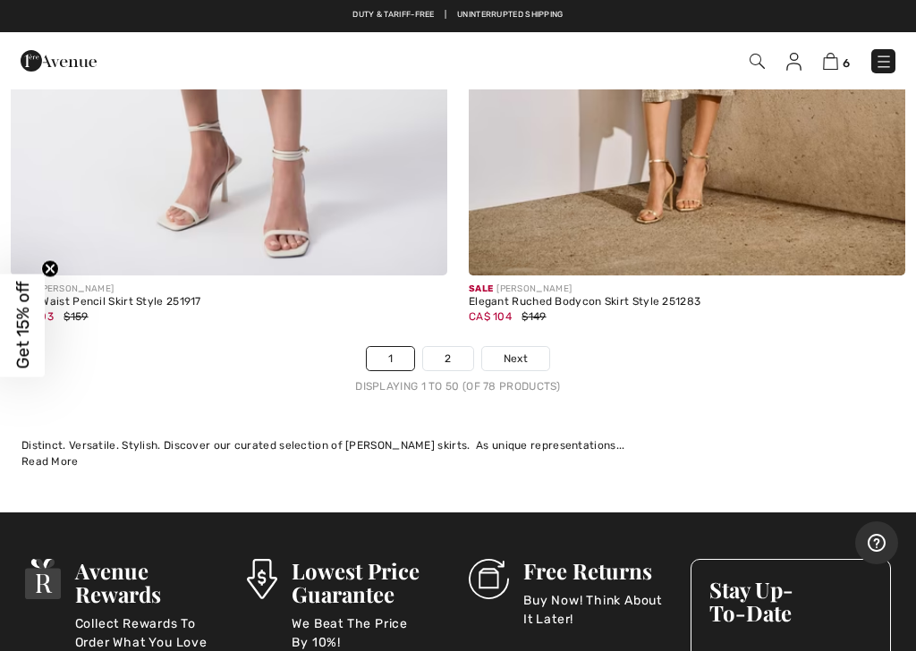
click at [452, 347] on link "2" at bounding box center [447, 358] width 49 height 23
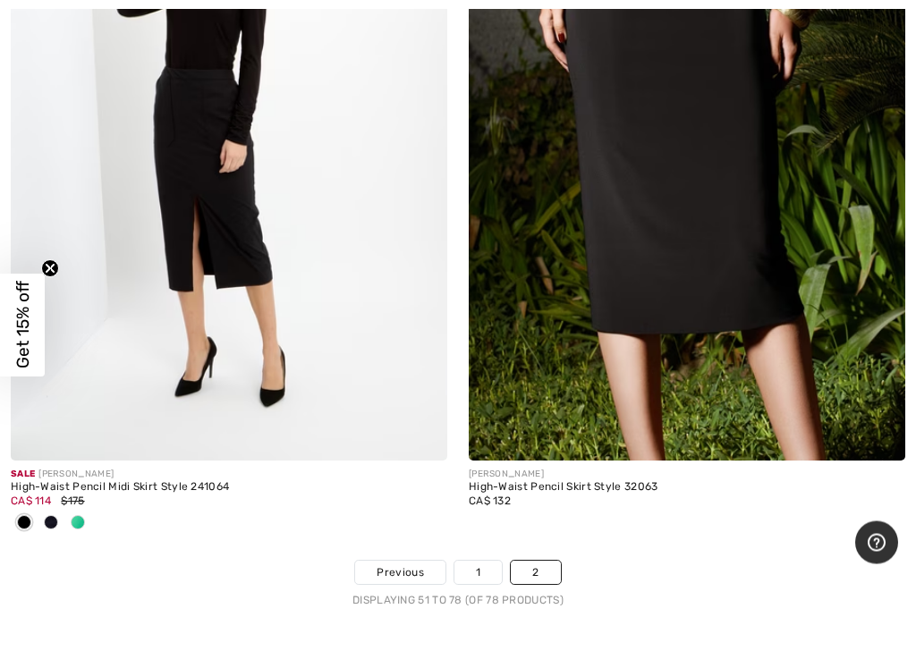
scroll to position [10398, 0]
click at [678, 262] on img at bounding box center [687, 133] width 436 height 655
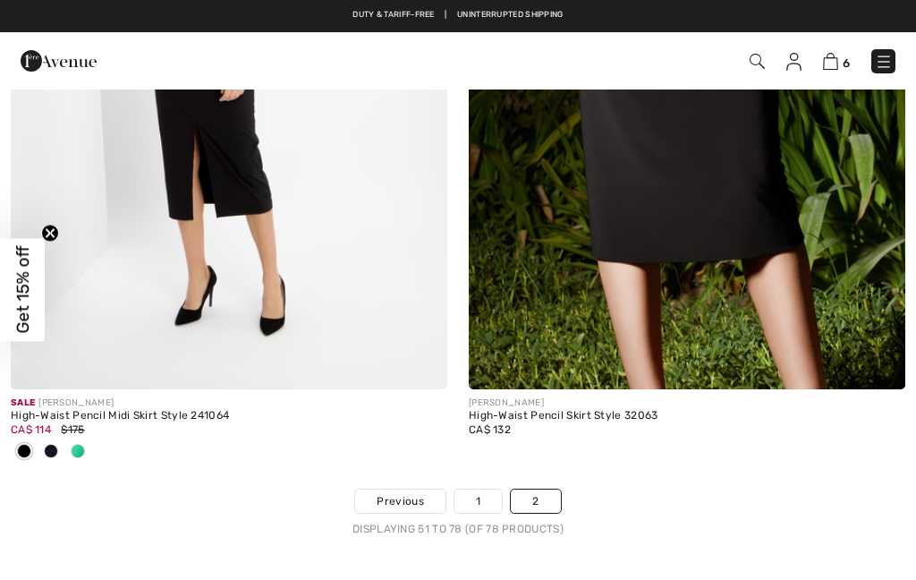
checkbox input "true"
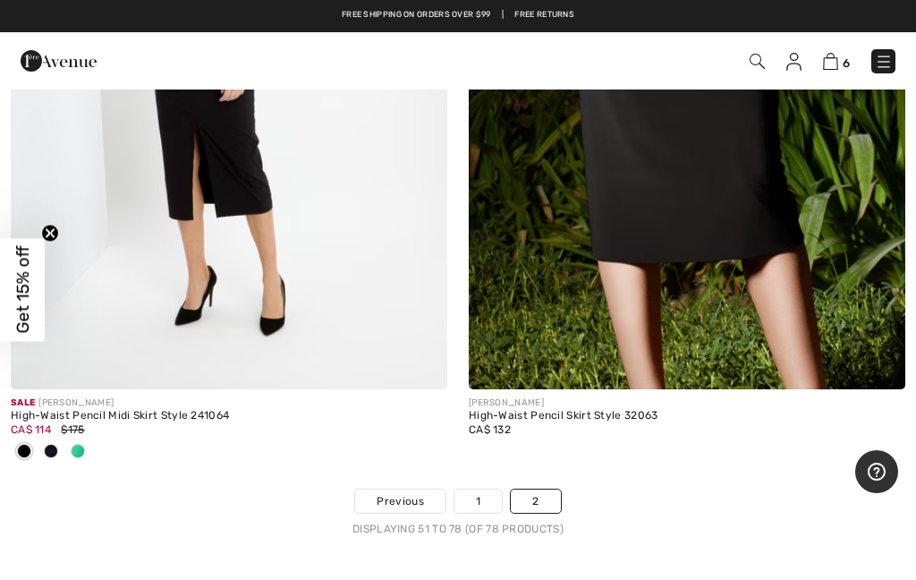
click at [242, 183] on img at bounding box center [229, 61] width 436 height 655
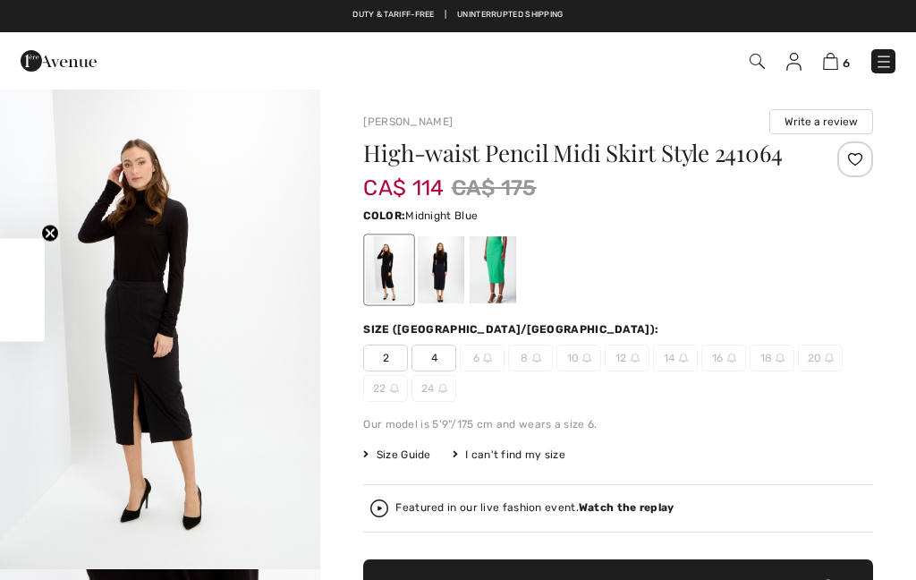
click at [434, 269] on div at bounding box center [441, 269] width 47 height 67
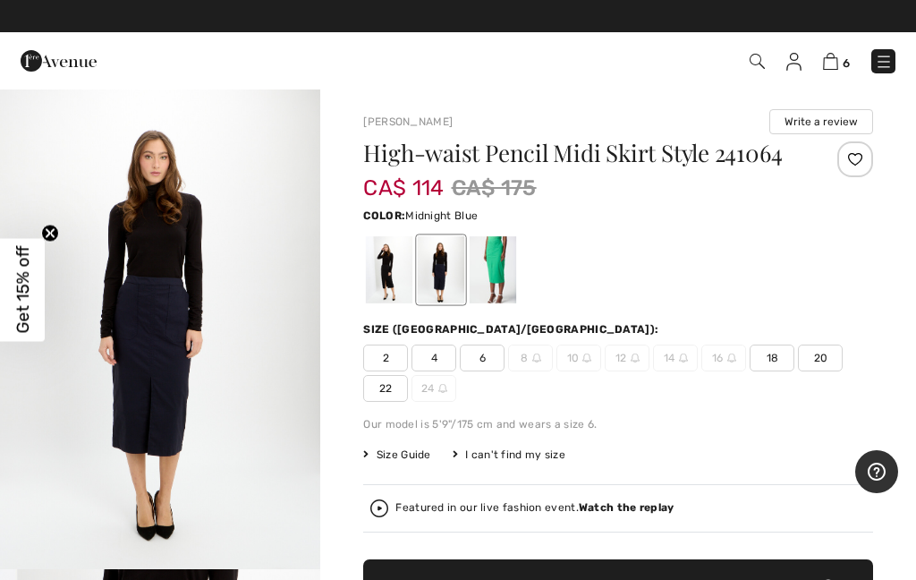
click at [817, 367] on span "20" at bounding box center [820, 357] width 45 height 27
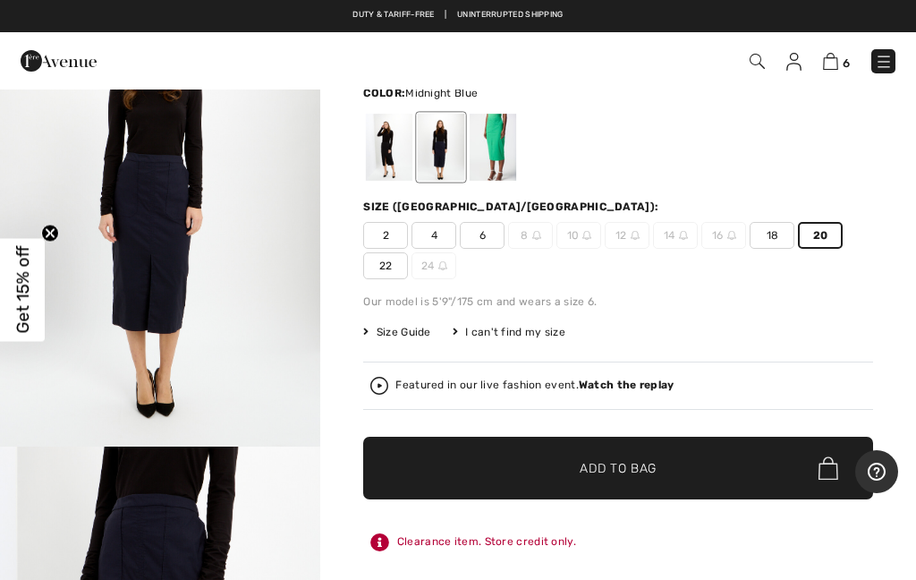
scroll to position [122, 0]
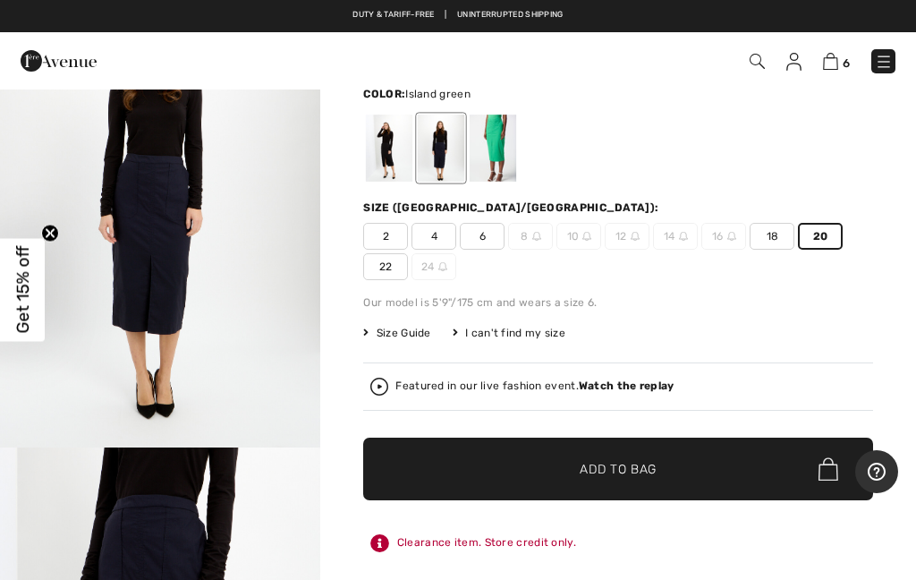
click at [490, 152] on div at bounding box center [493, 147] width 47 height 67
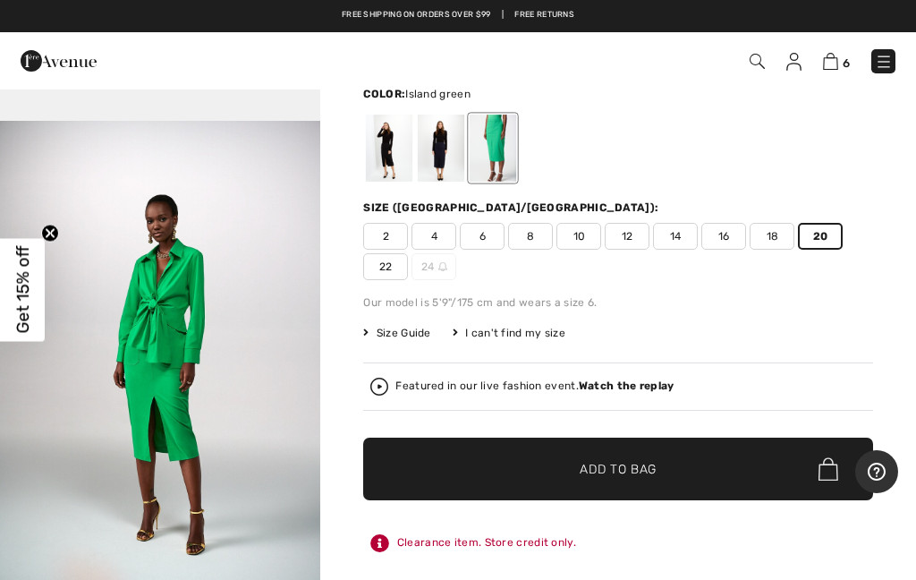
scroll to position [1770, 0]
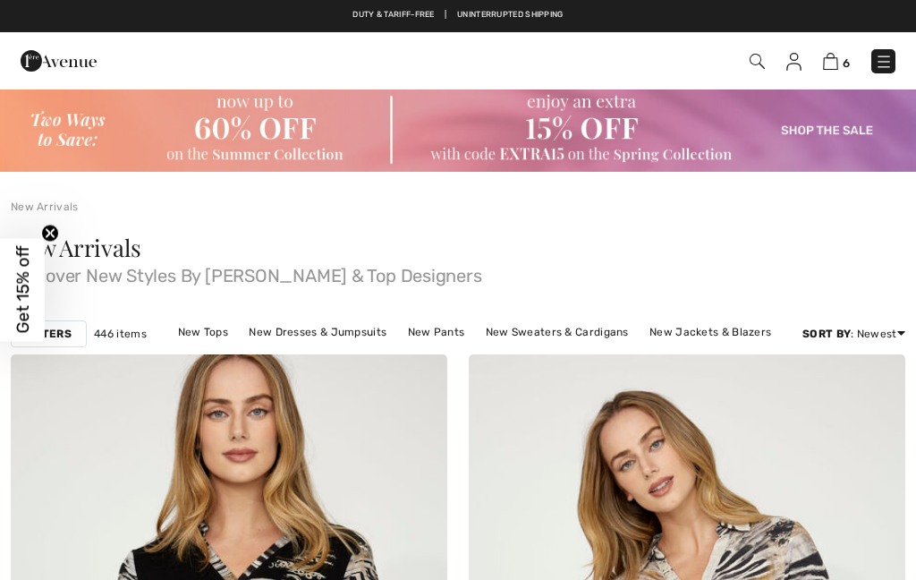
scroll to position [19233, 0]
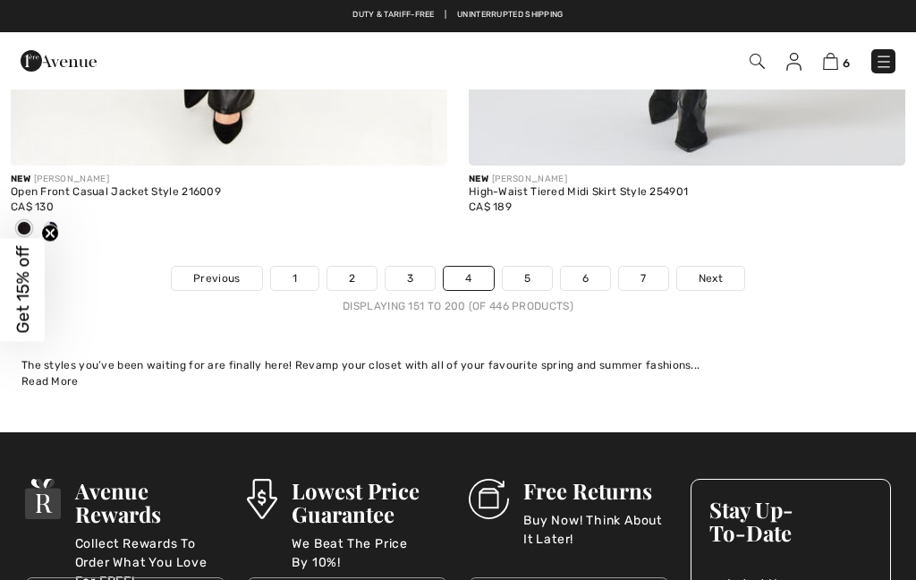
checkbox input "true"
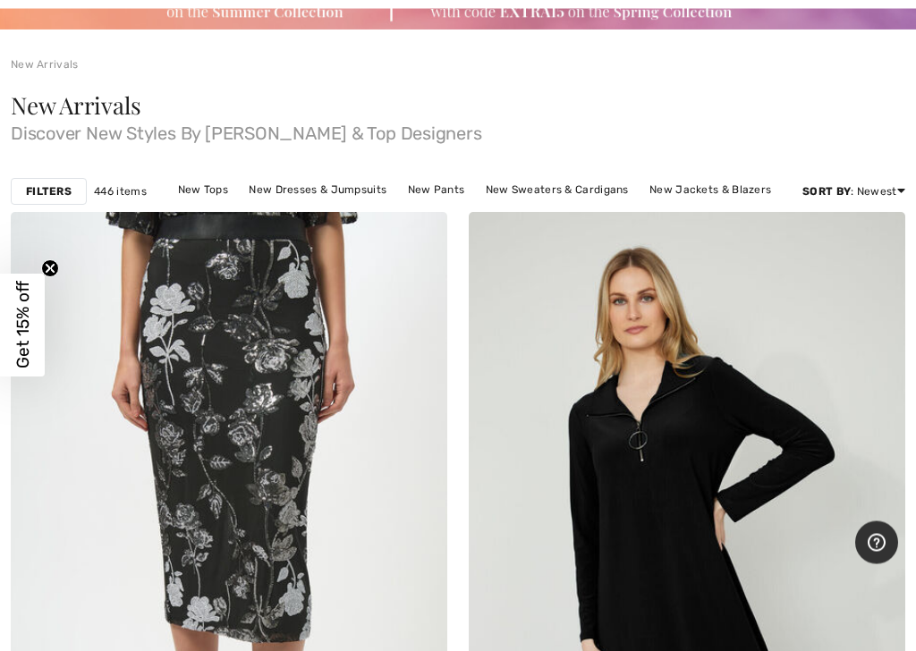
scroll to position [142, 0]
click at [555, 191] on link "New Sweaters & Cardigans" at bounding box center [557, 189] width 161 height 23
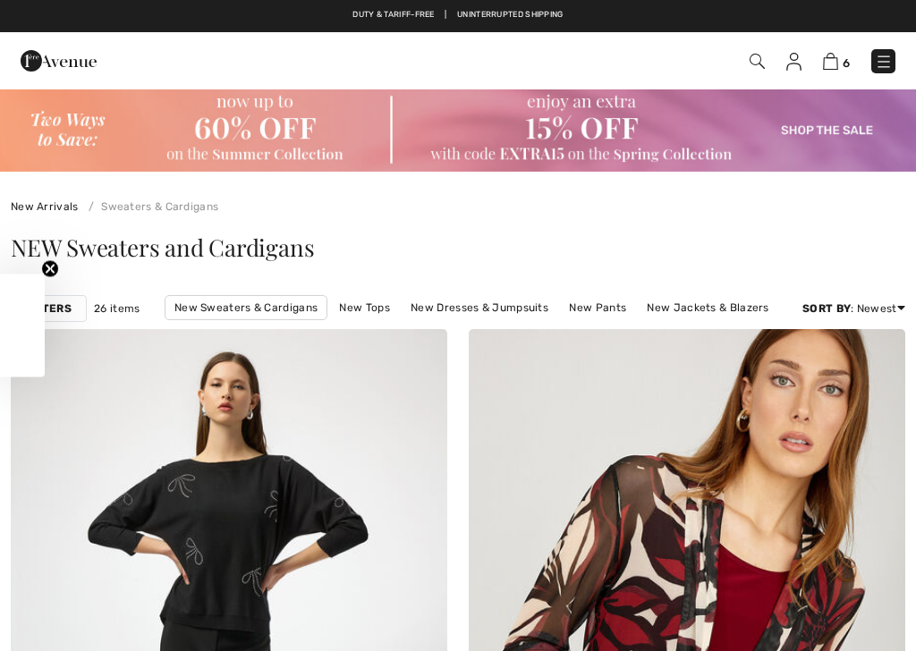
checkbox input "true"
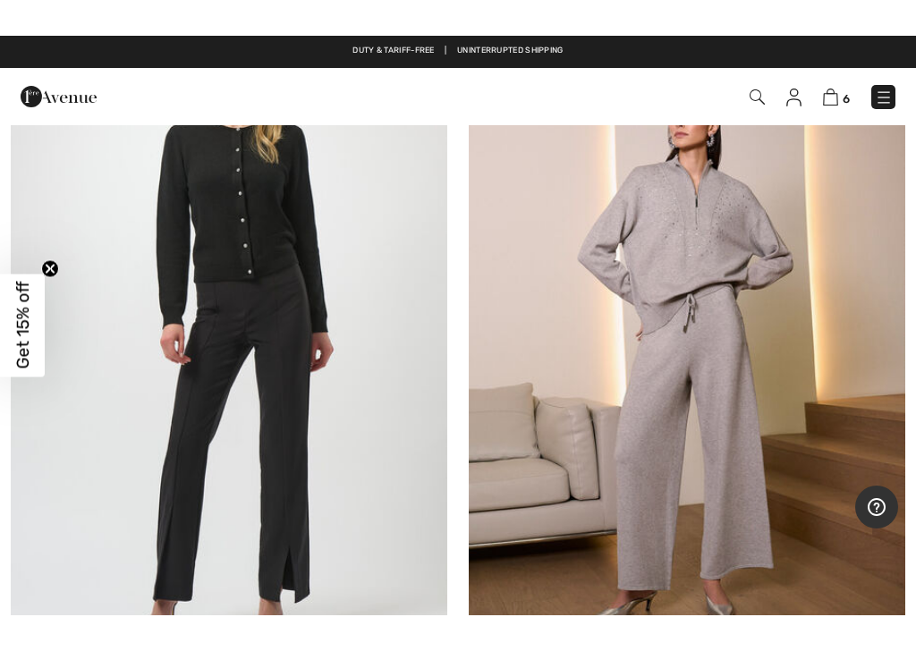
scroll to position [7836, 0]
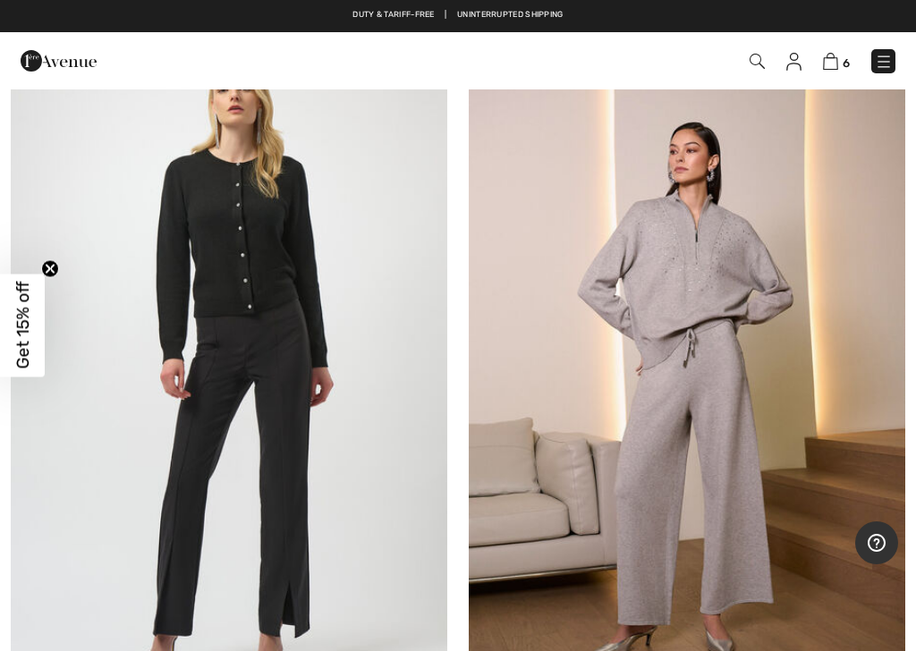
click at [703, 241] on img at bounding box center [687, 366] width 436 height 655
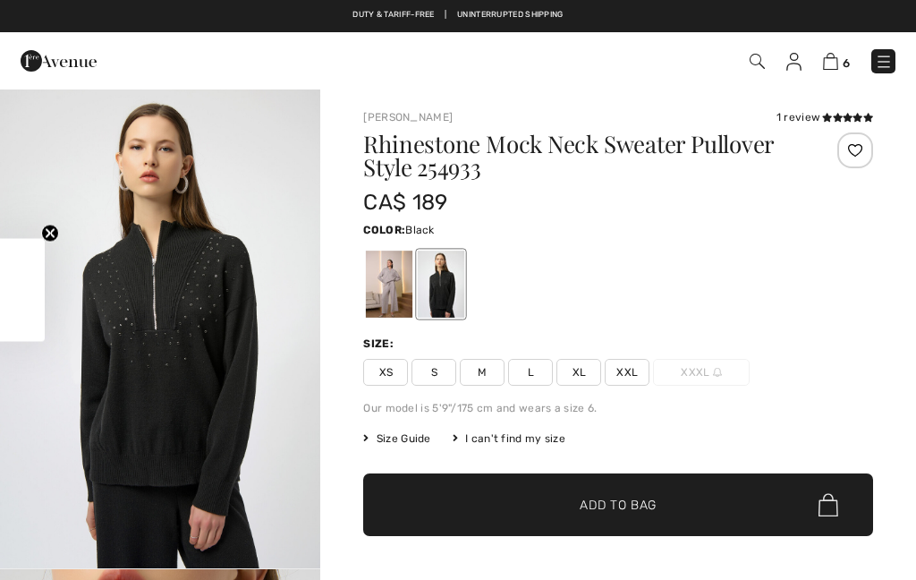
click at [202, 286] on img "1 / 5" at bounding box center [160, 328] width 320 height 480
click at [387, 273] on div at bounding box center [389, 283] width 47 height 67
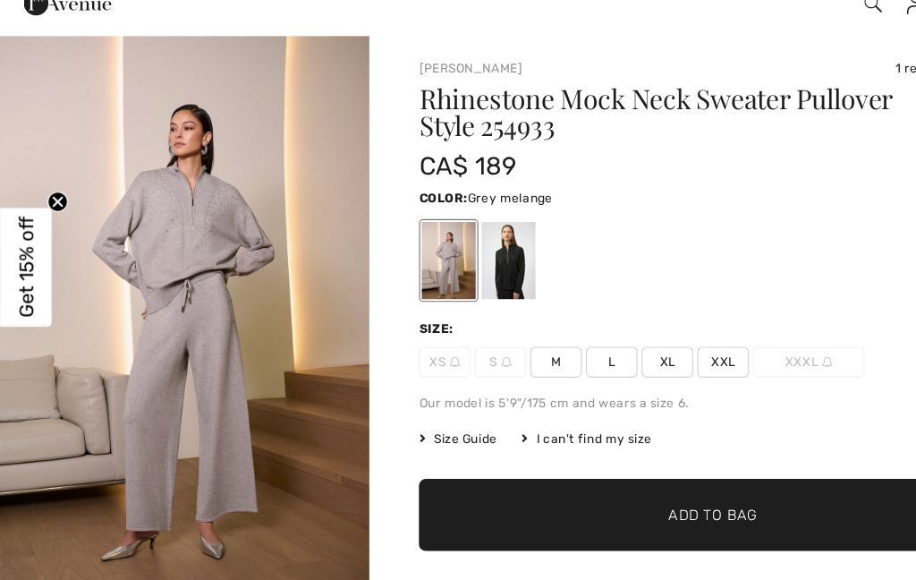
click at [580, 359] on span "XL" at bounding box center [578, 372] width 45 height 27
click at [603, 495] on span "Add to Bag" at bounding box center [618, 504] width 77 height 19
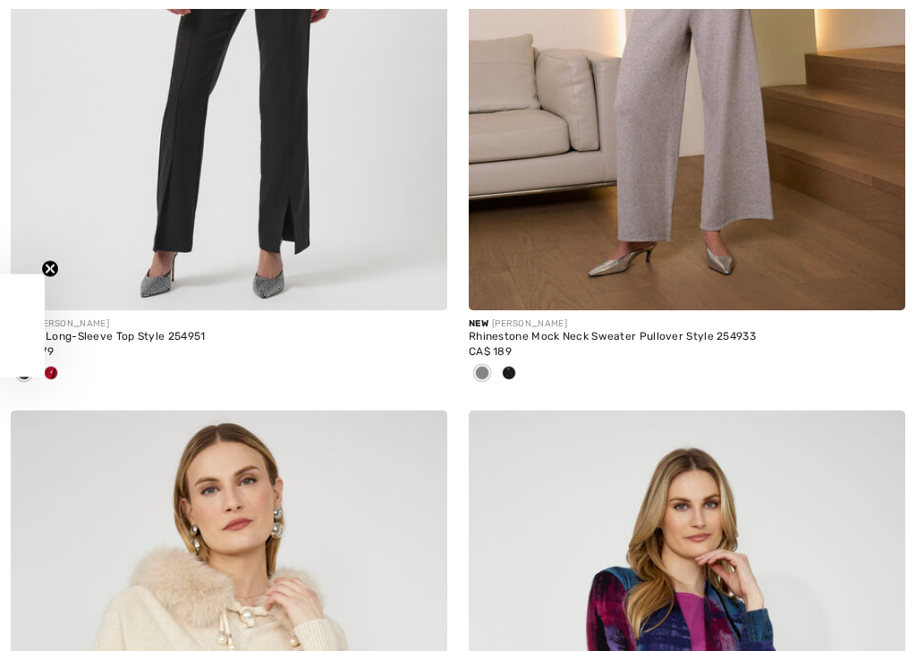
checkbox input "true"
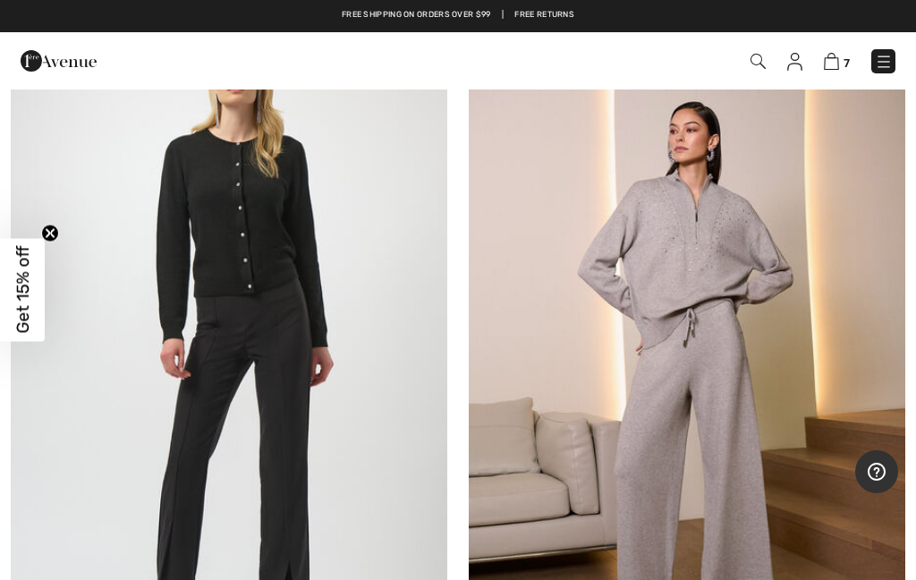
scroll to position [7853, 0]
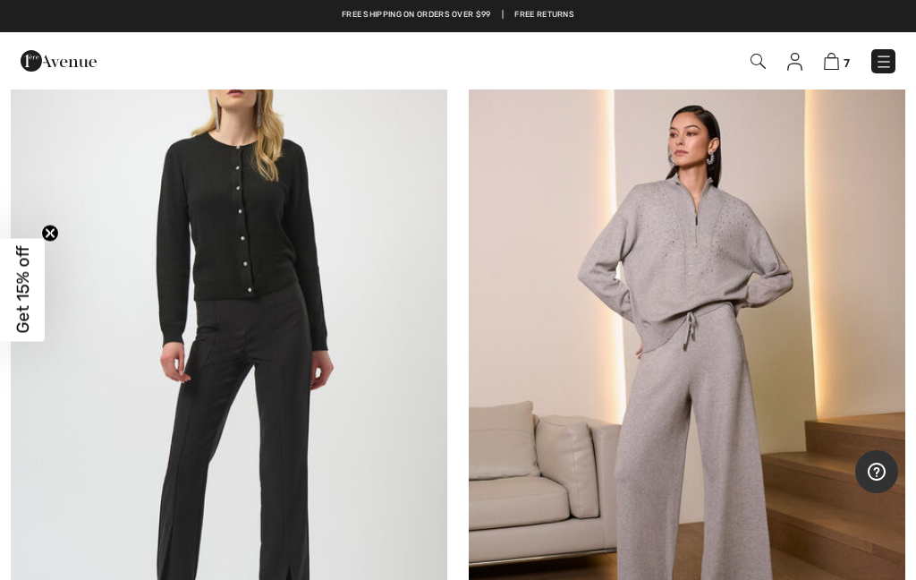
click at [687, 263] on img at bounding box center [687, 349] width 436 height 655
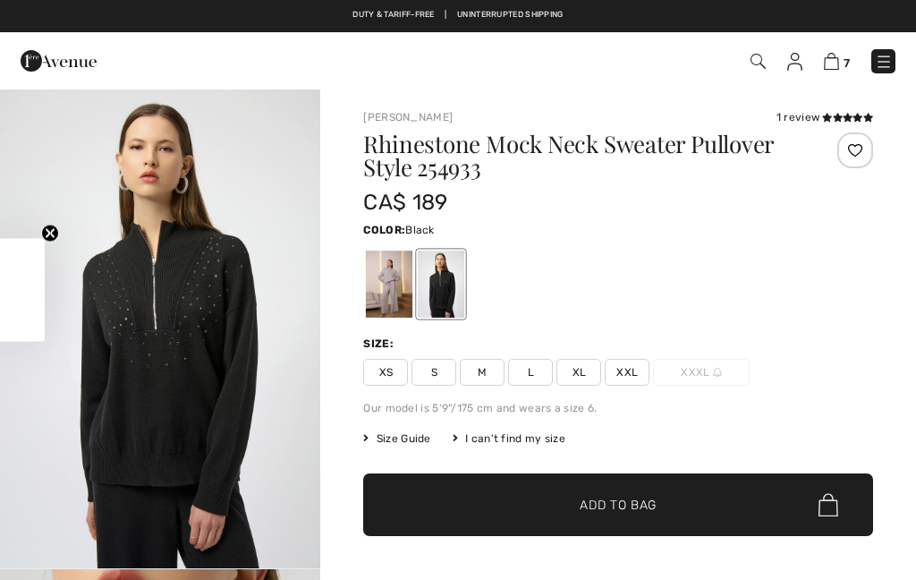
checkbox input "true"
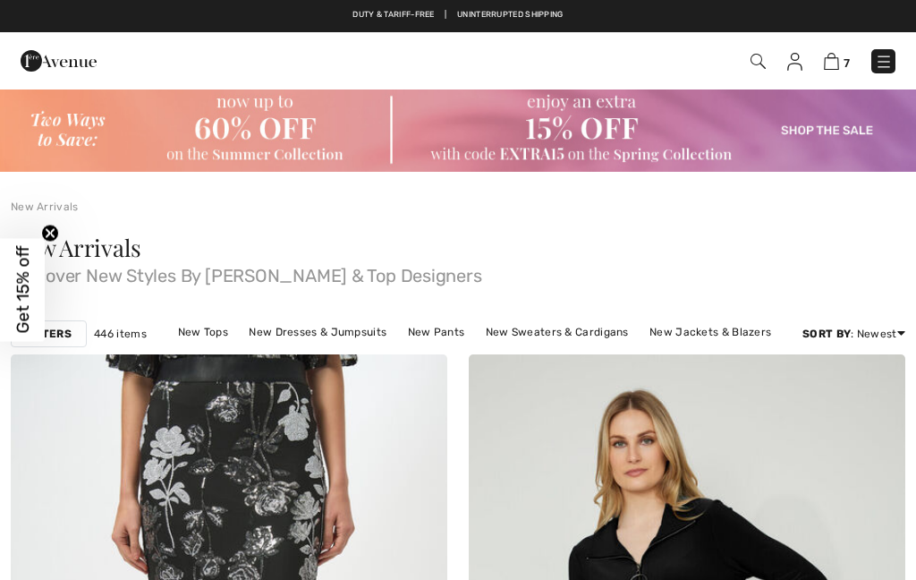
checkbox input "true"
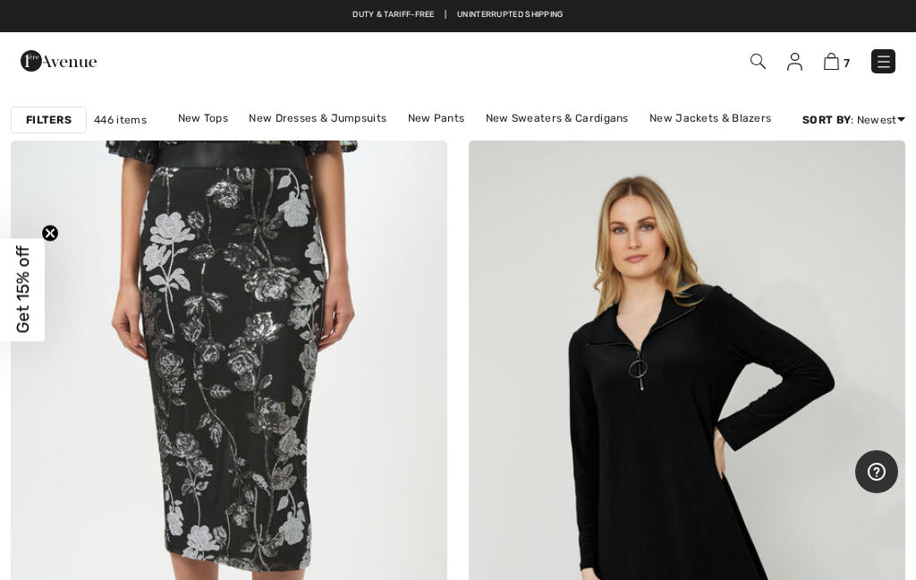
click at [201, 120] on link "New Tops" at bounding box center [203, 117] width 68 height 23
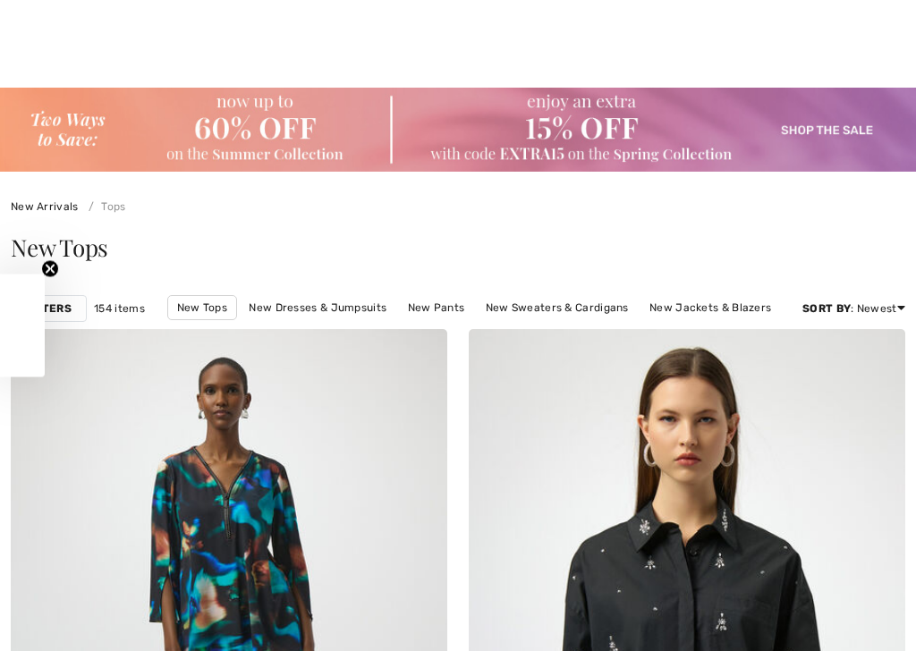
checkbox input "true"
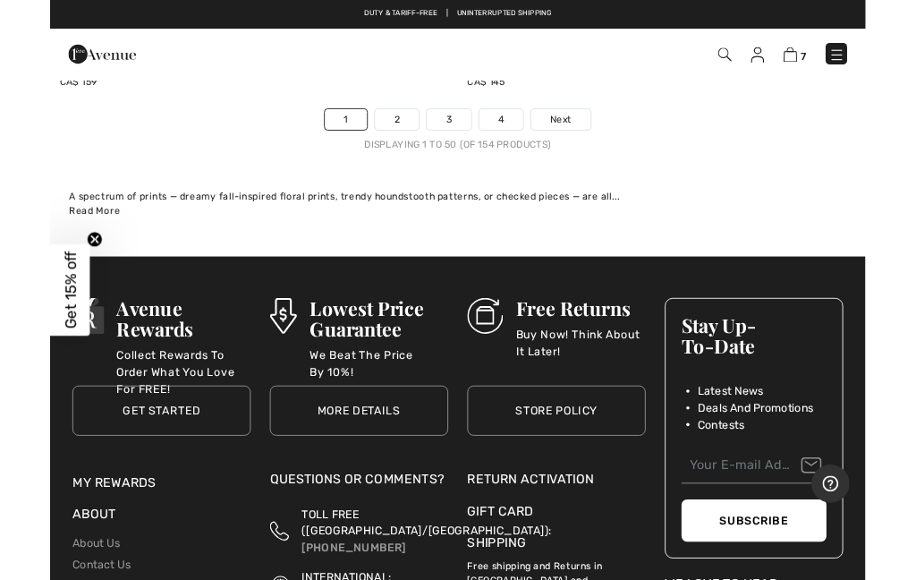
scroll to position [18989, 0]
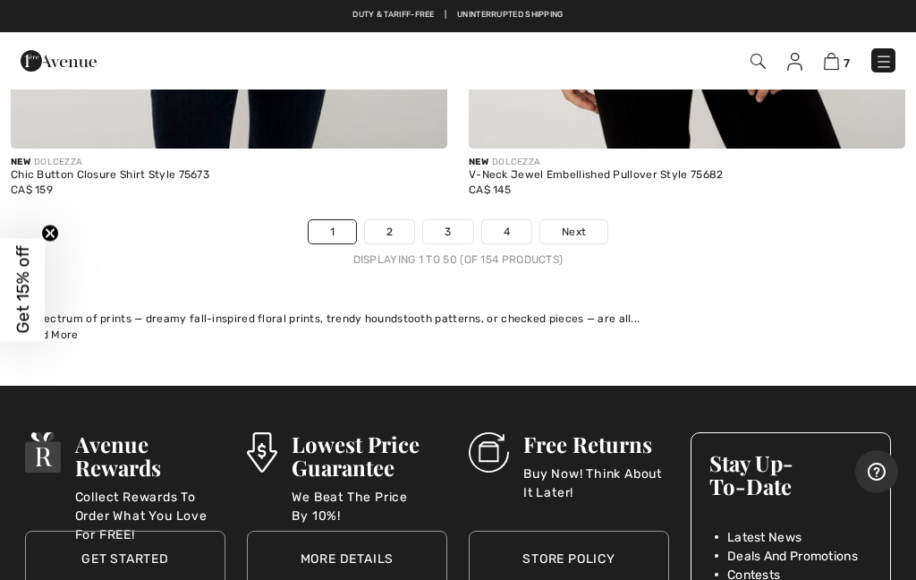
click at [385, 224] on link "2" at bounding box center [389, 231] width 49 height 23
click at [392, 220] on link "2" at bounding box center [389, 231] width 49 height 23
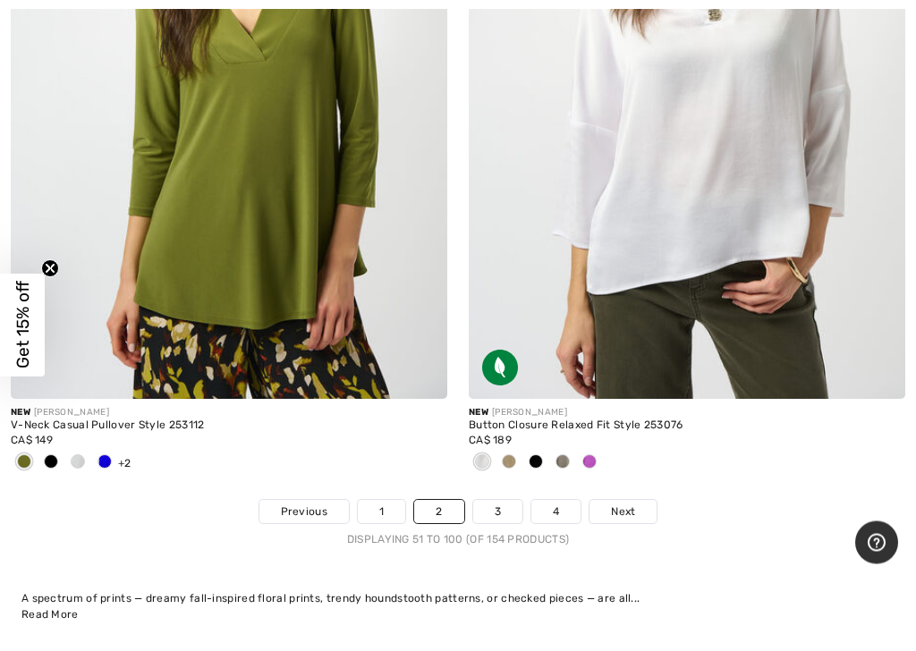
scroll to position [18975, 0]
click at [496, 500] on link "3" at bounding box center [497, 511] width 49 height 23
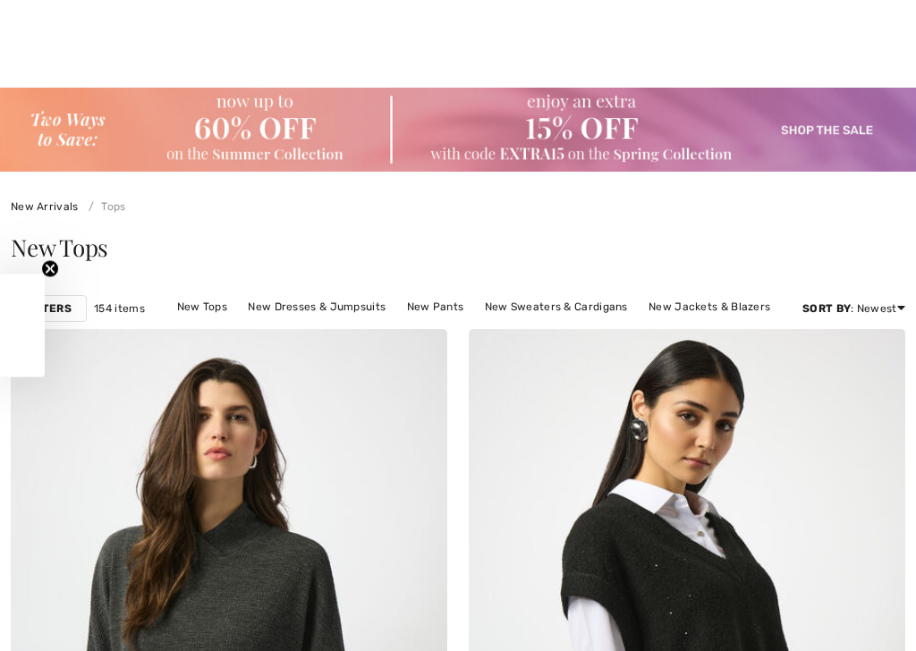
scroll to position [1203, 0]
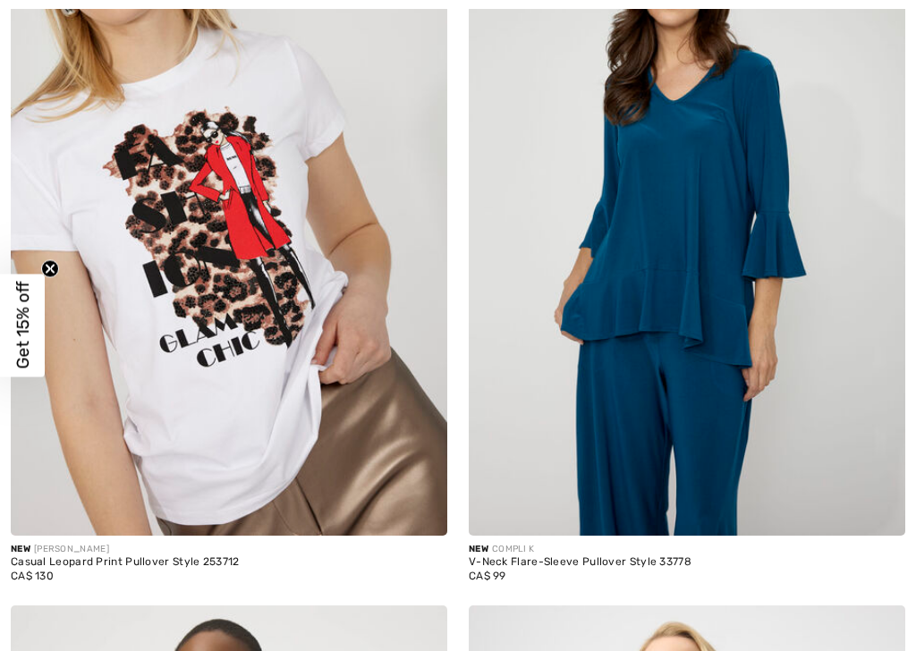
checkbox input "true"
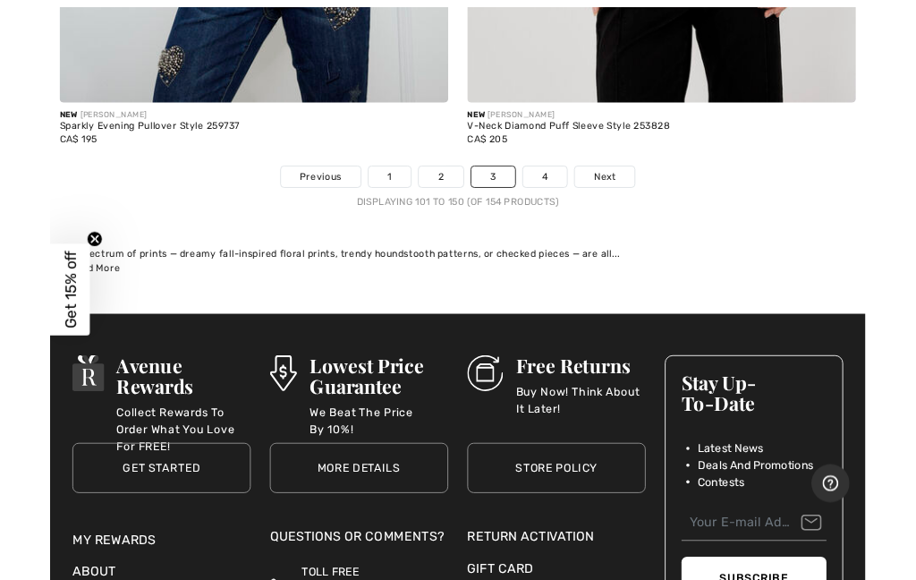
scroll to position [19331, 0]
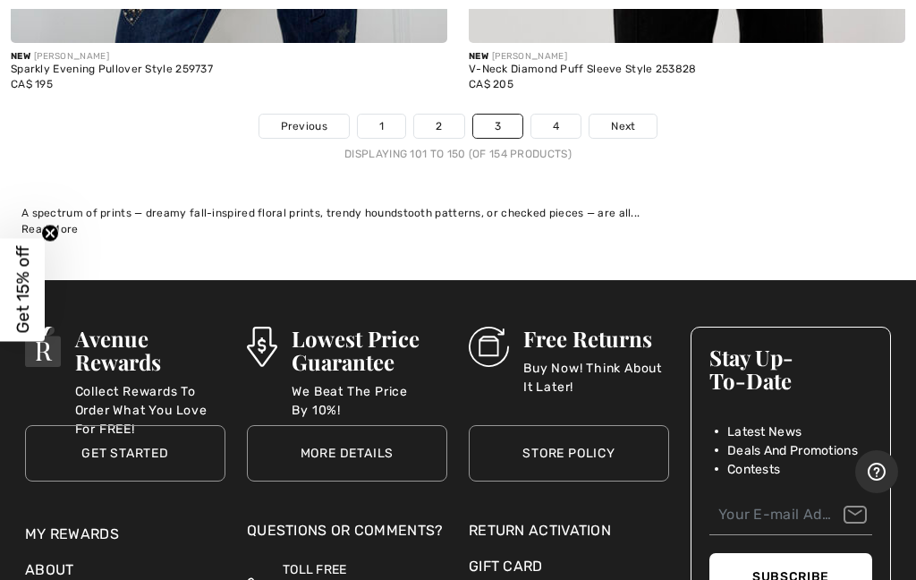
click at [558, 114] on link "4" at bounding box center [555, 125] width 49 height 23
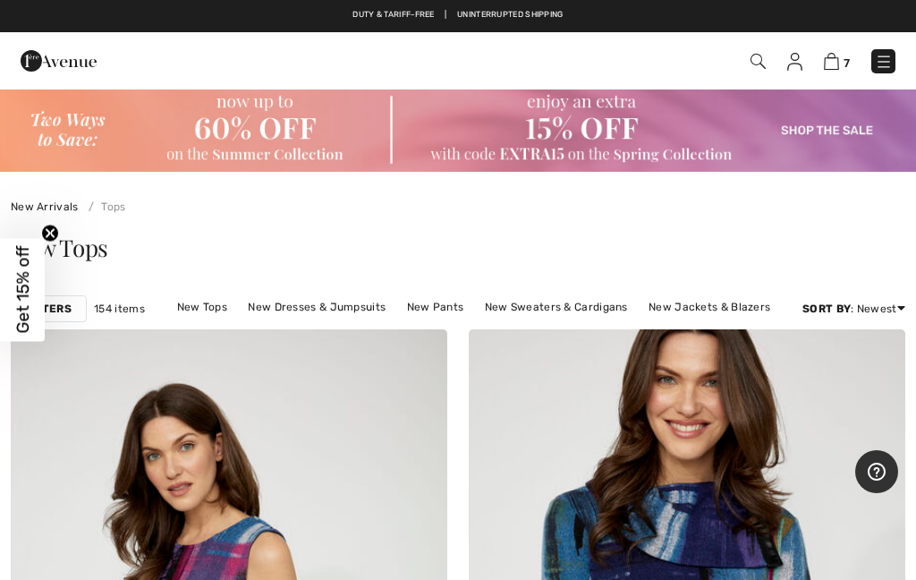
click at [430, 303] on link "New Pants" at bounding box center [435, 306] width 75 height 23
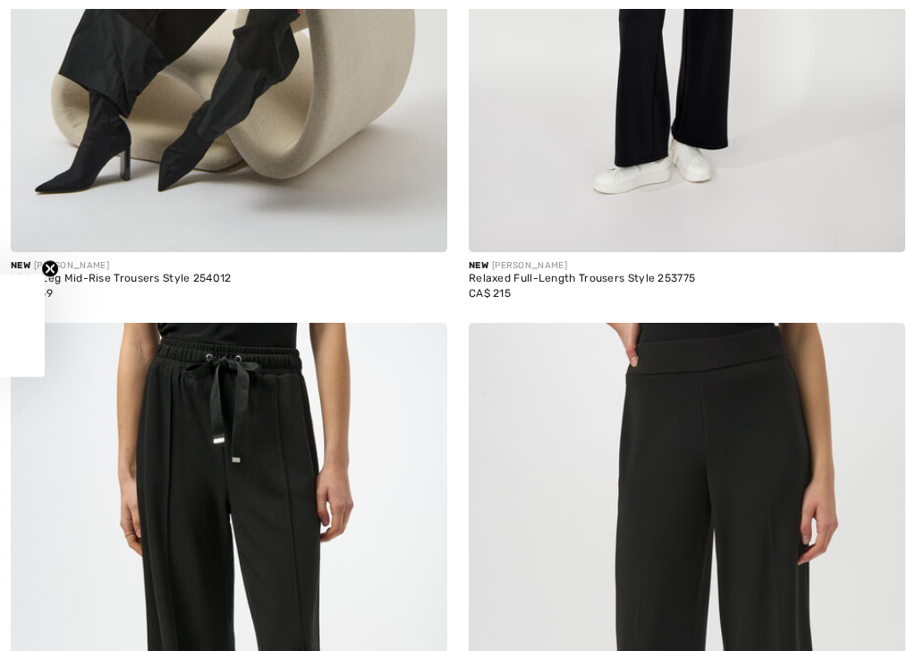
checkbox input "true"
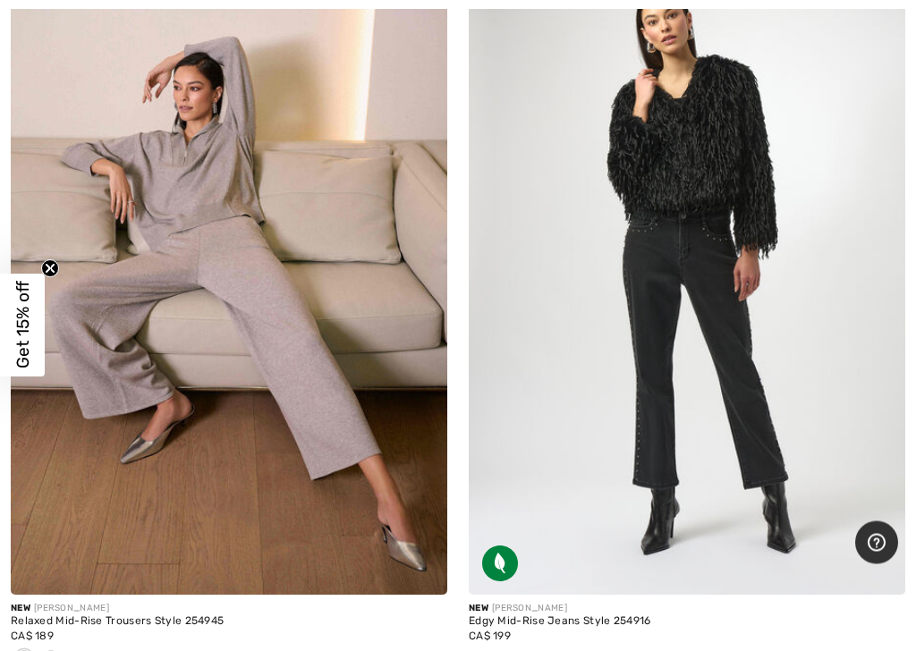
scroll to position [15673, 0]
click at [301, 377] on img at bounding box center [229, 266] width 436 height 655
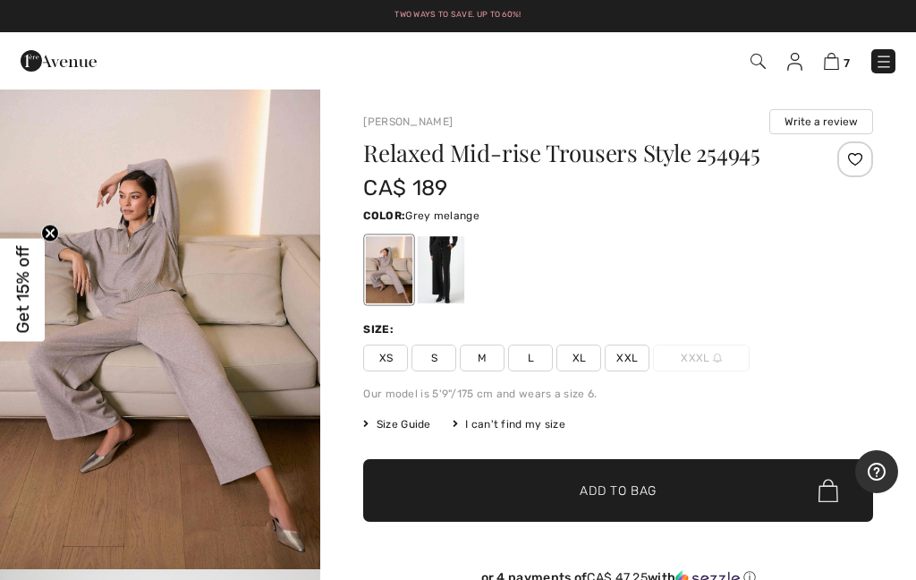
click at [628, 359] on span "XXL" at bounding box center [627, 357] width 45 height 27
click at [625, 499] on span "Add to Bag" at bounding box center [618, 490] width 77 height 19
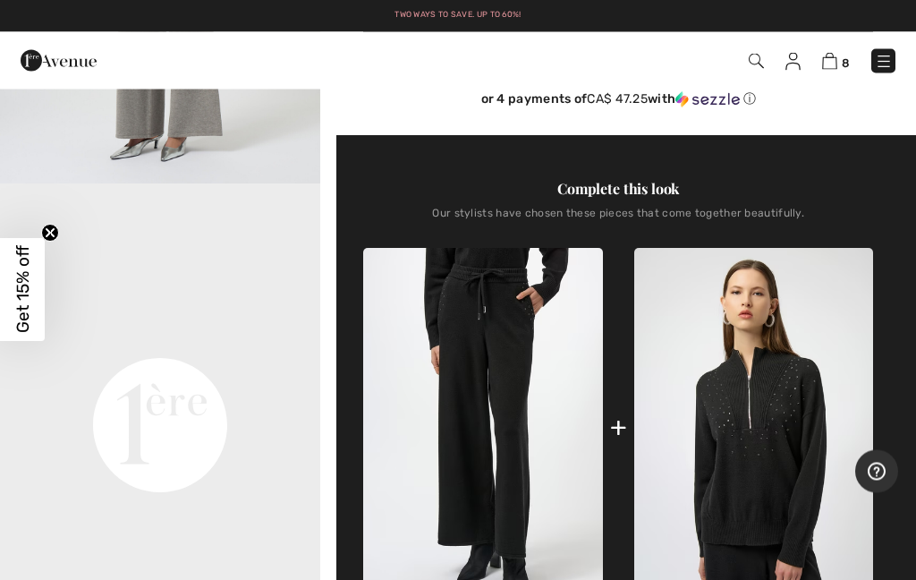
scroll to position [407, 0]
